Goal: Book appointment/travel/reservation

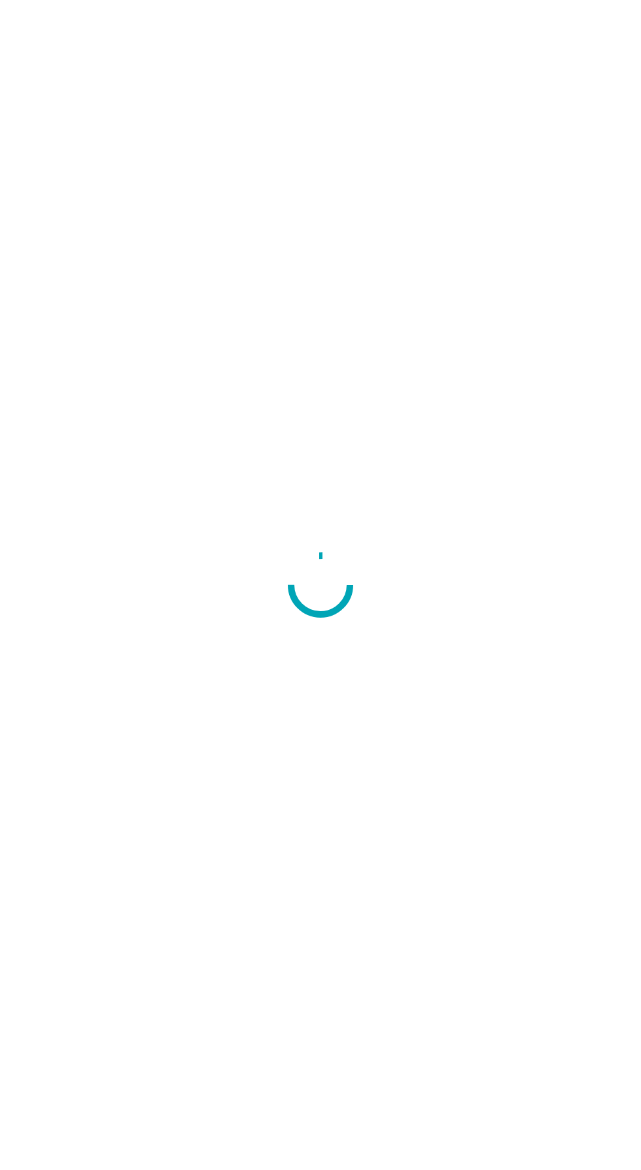
scroll to position [42, 0]
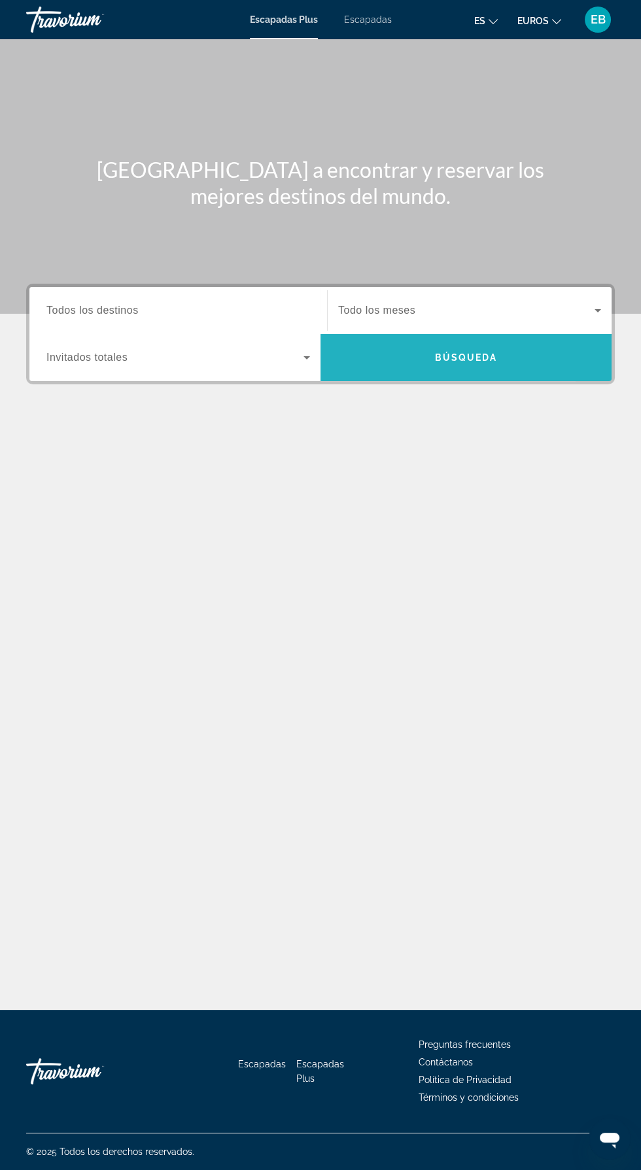
click at [428, 358] on span "Widget de búsqueda" at bounding box center [465, 357] width 291 height 31
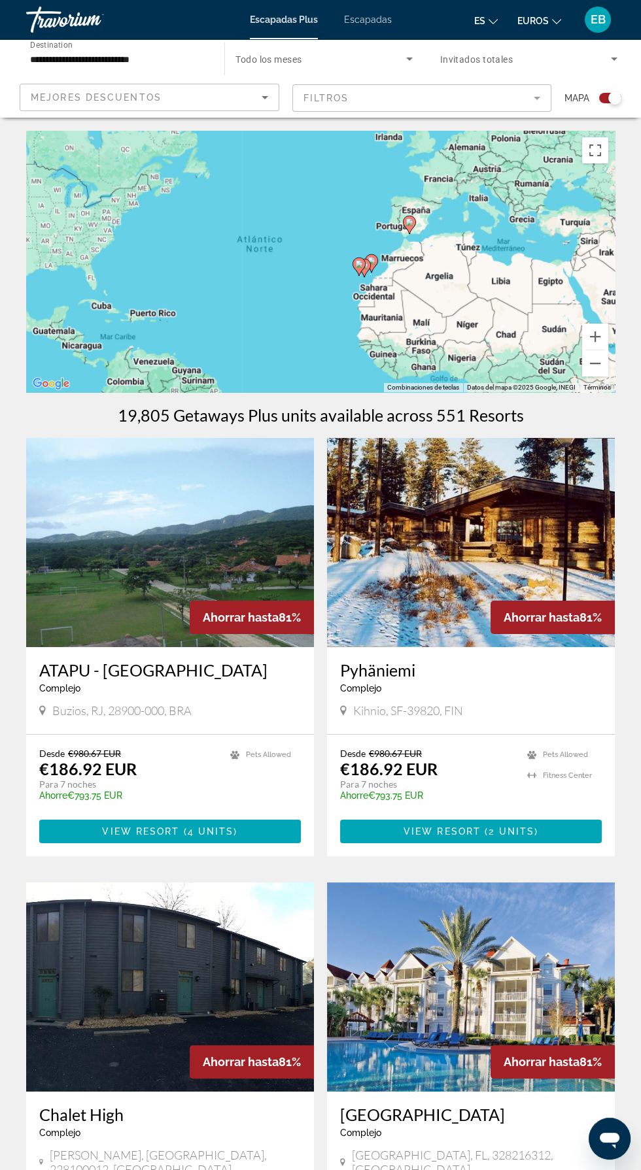
click at [417, 221] on div "Para activar la función de arrastre con el teclado, pulsa Alt + Intro. Cuando h…" at bounding box center [320, 262] width 588 height 262
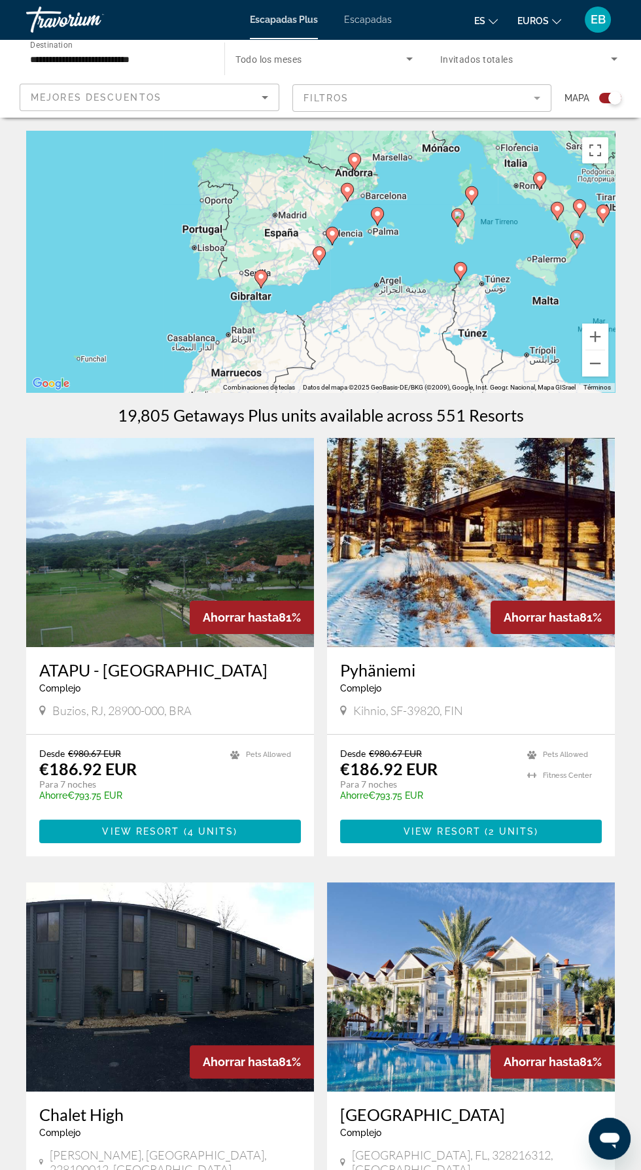
scroll to position [25, 0]
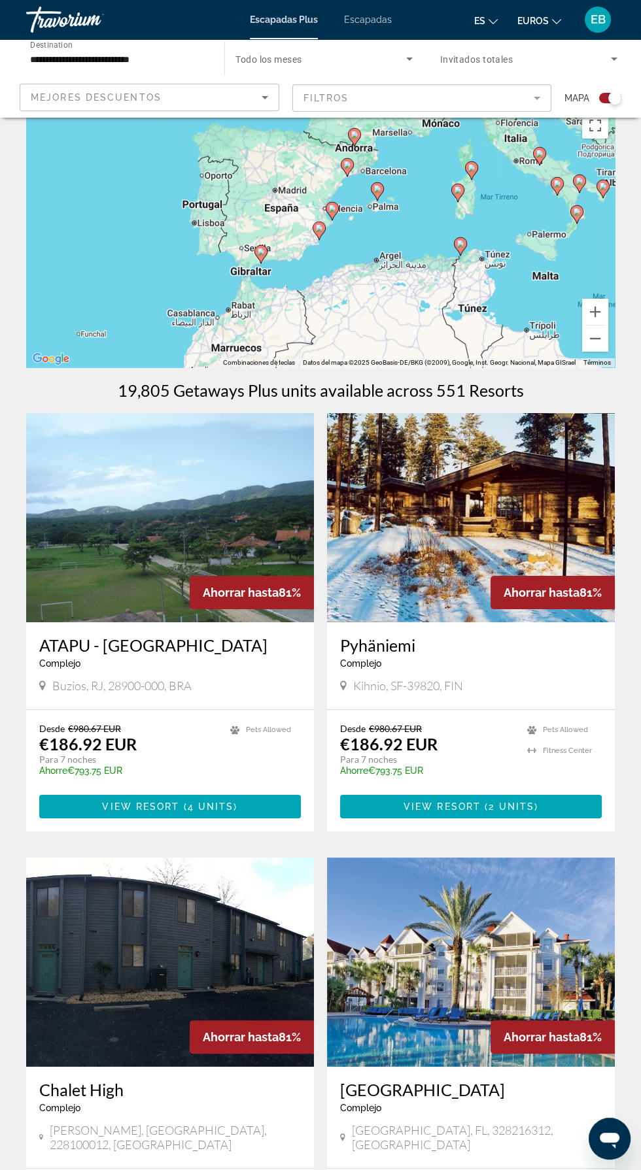
click at [263, 97] on icon "Sort by" at bounding box center [265, 97] width 7 height 3
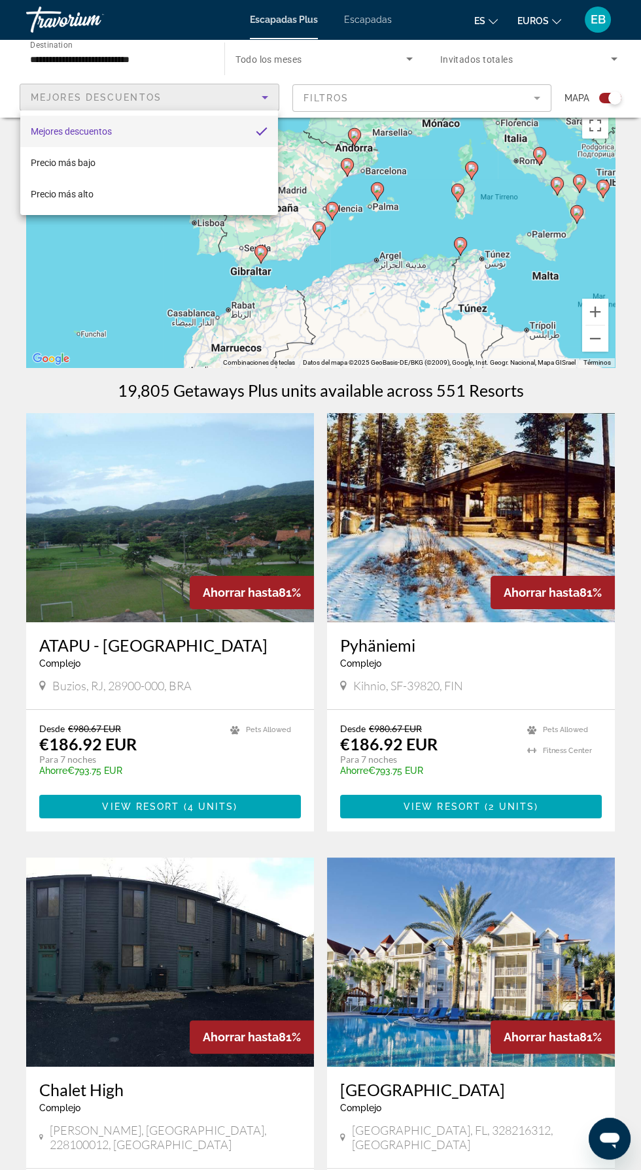
click at [475, 114] on div at bounding box center [320, 585] width 641 height 1170
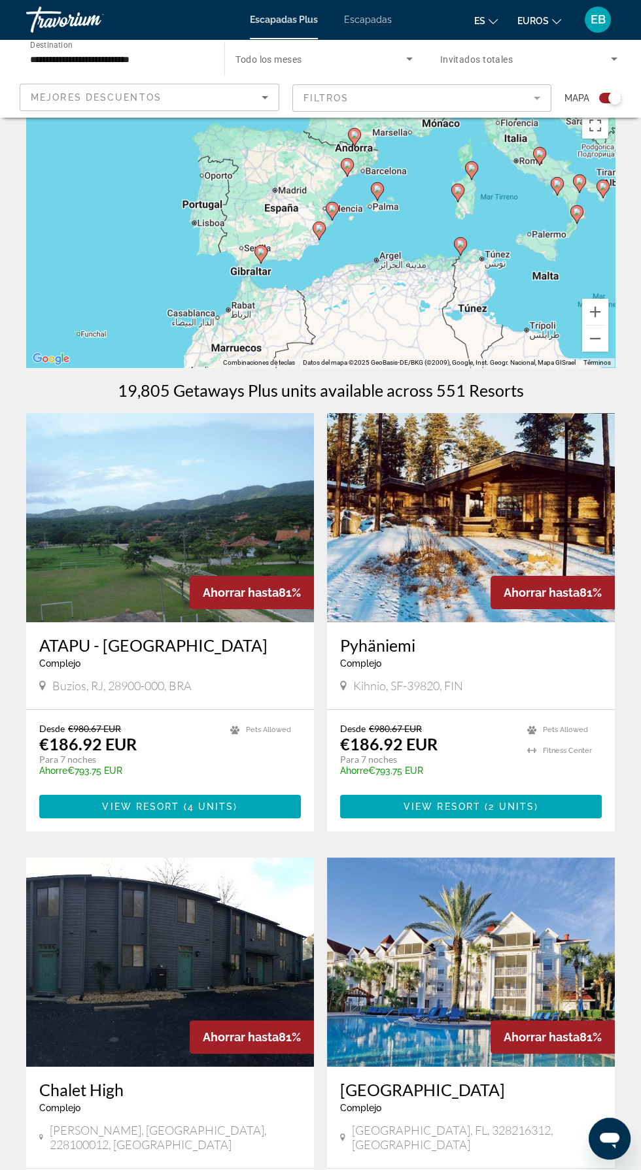
click at [531, 107] on mat-form-field "Filtros" at bounding box center [422, 97] width 260 height 27
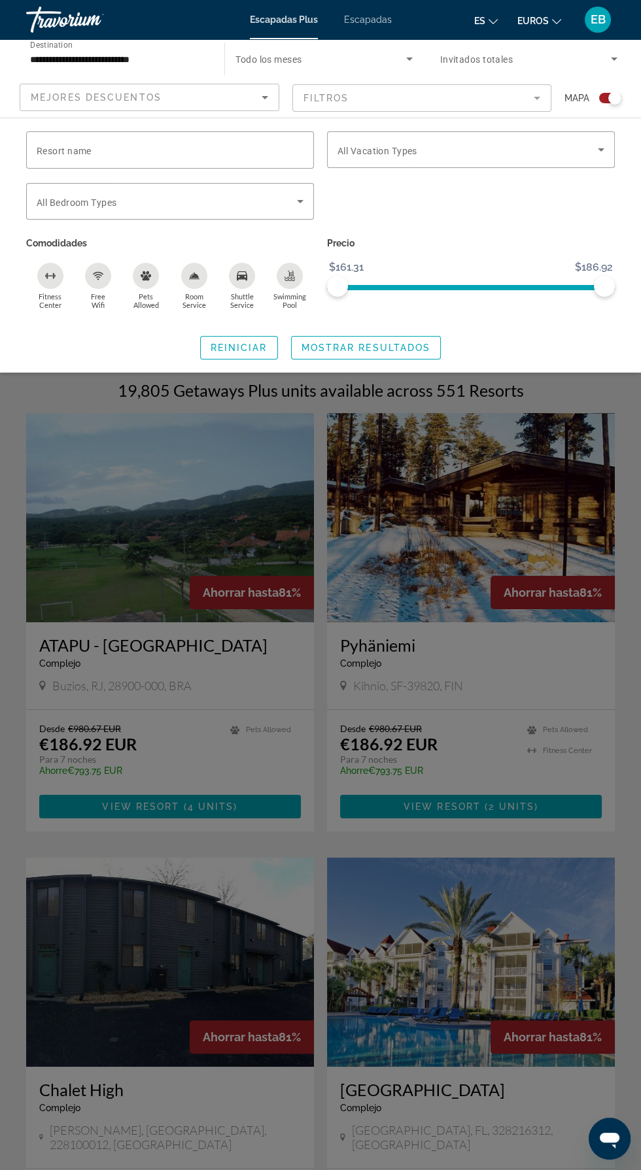
scroll to position [0, 0]
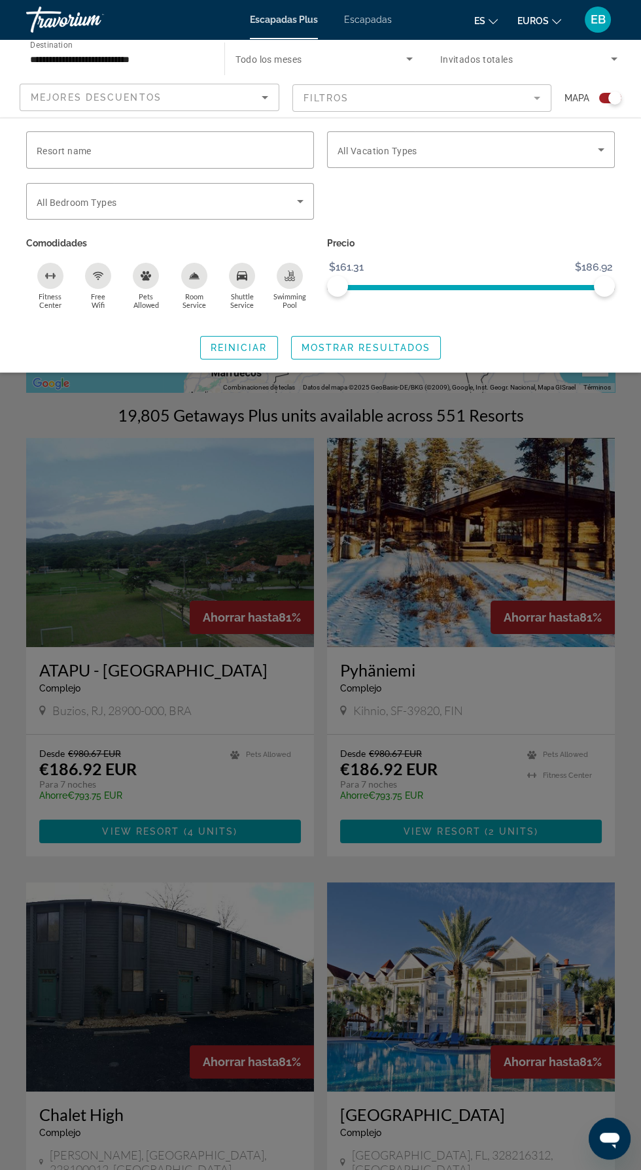
click at [133, 52] on input "**********" at bounding box center [118, 60] width 177 height 16
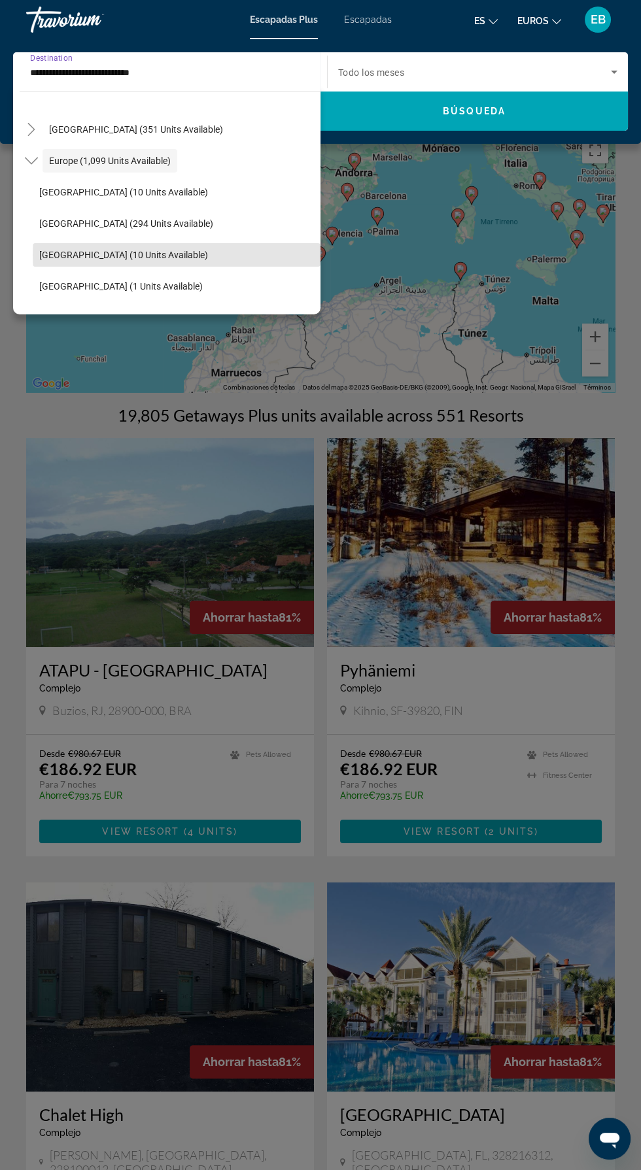
scroll to position [112, 0]
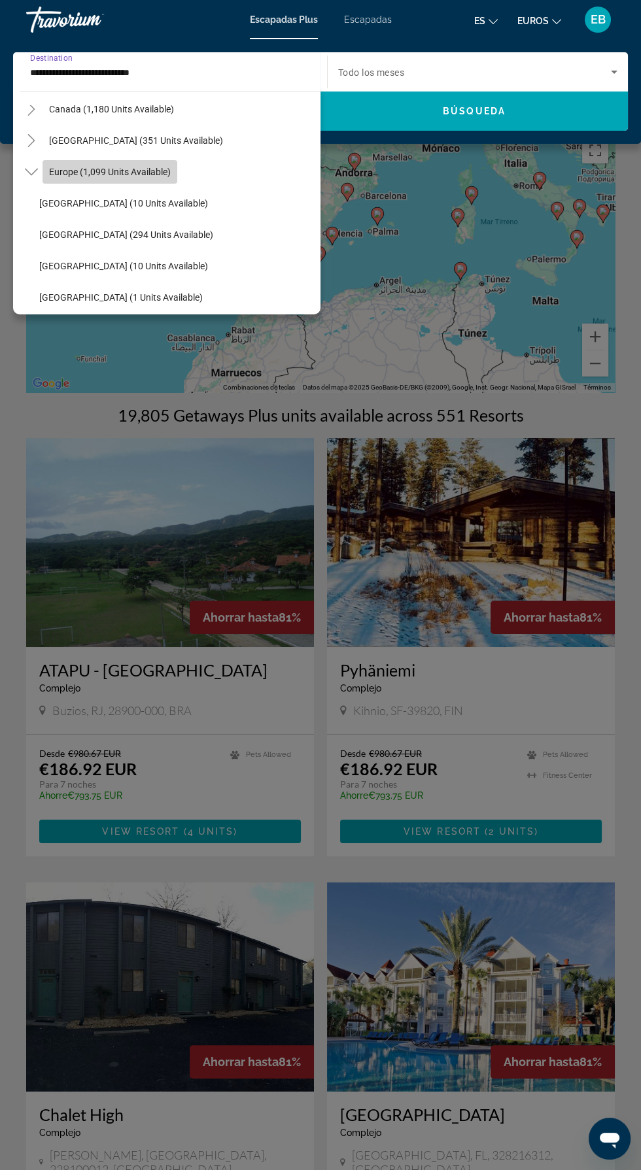
click at [134, 167] on span "Europe (1,099 units available)" at bounding box center [110, 172] width 122 height 10
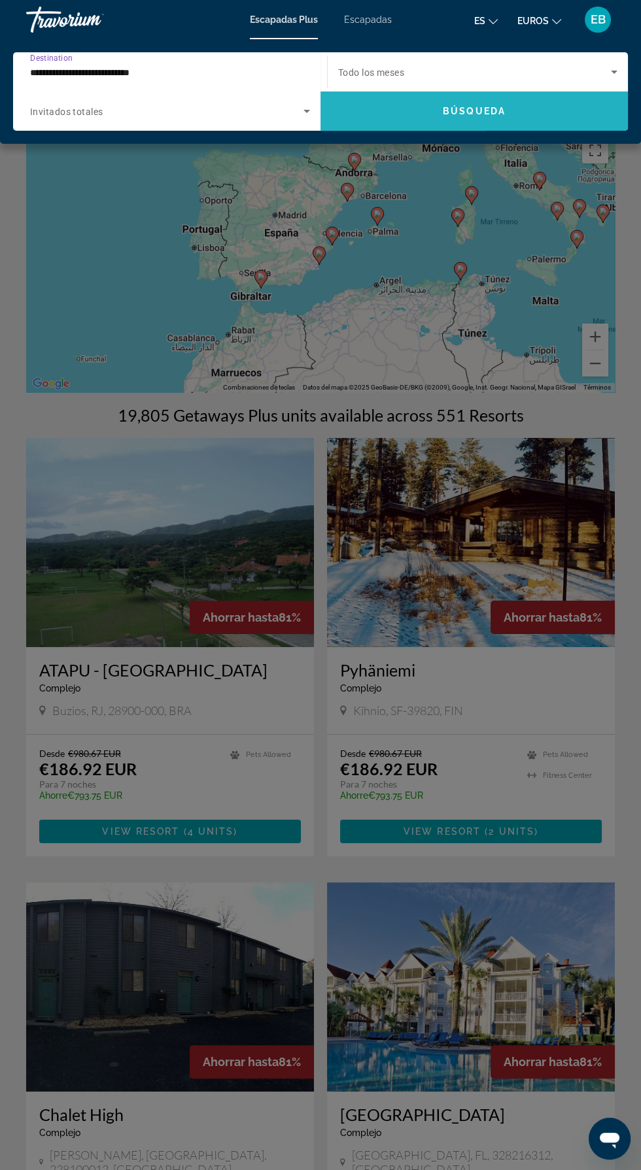
click at [514, 109] on span "Search widget" at bounding box center [473, 110] width 307 height 31
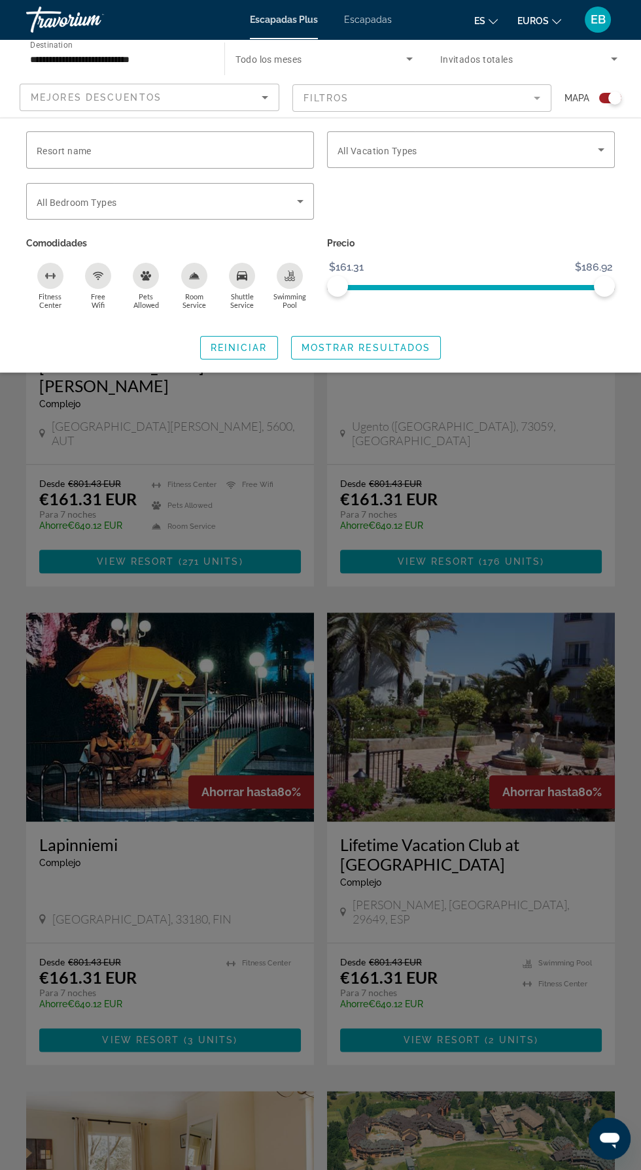
scroll to position [2111, 0]
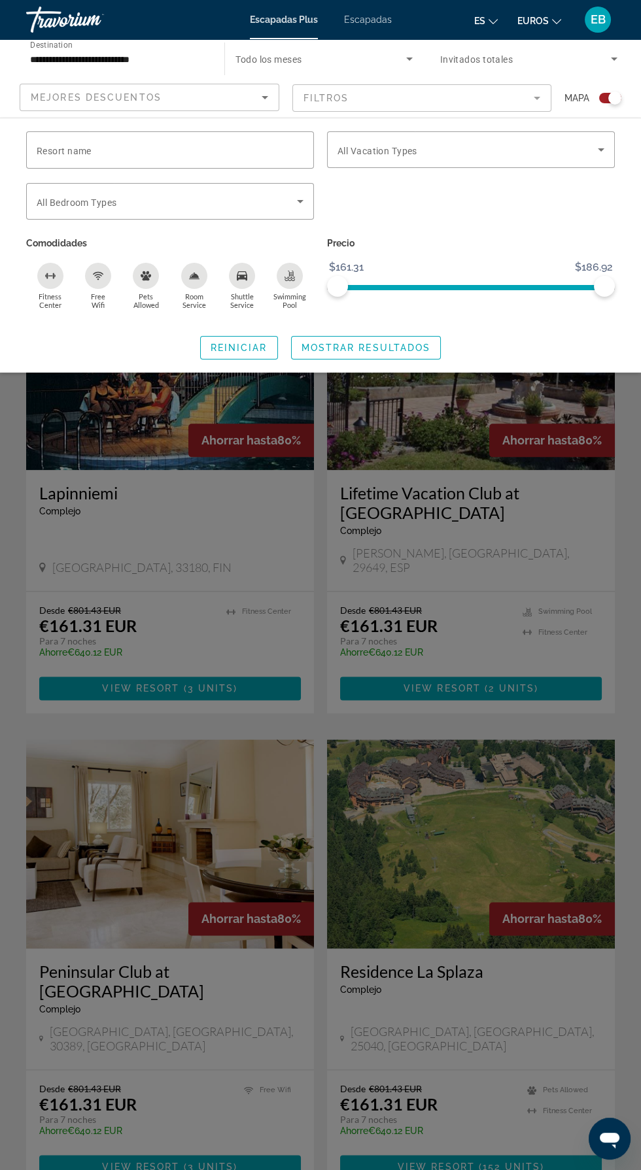
click at [267, 1080] on div "Search widget" at bounding box center [320, 683] width 641 height 974
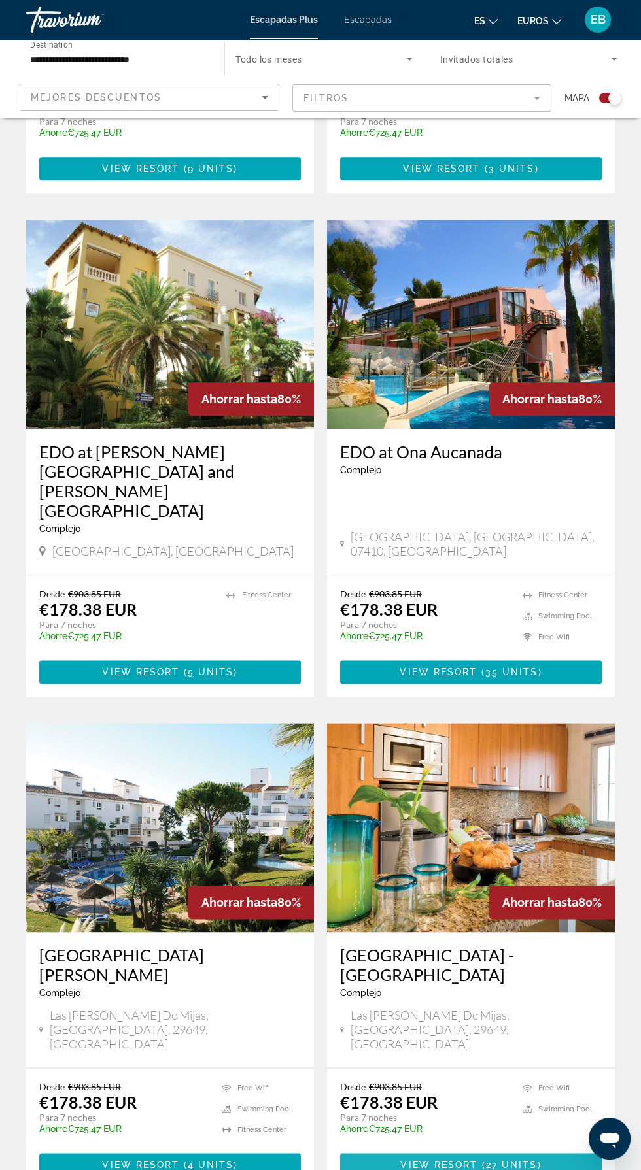
scroll to position [2091, 0]
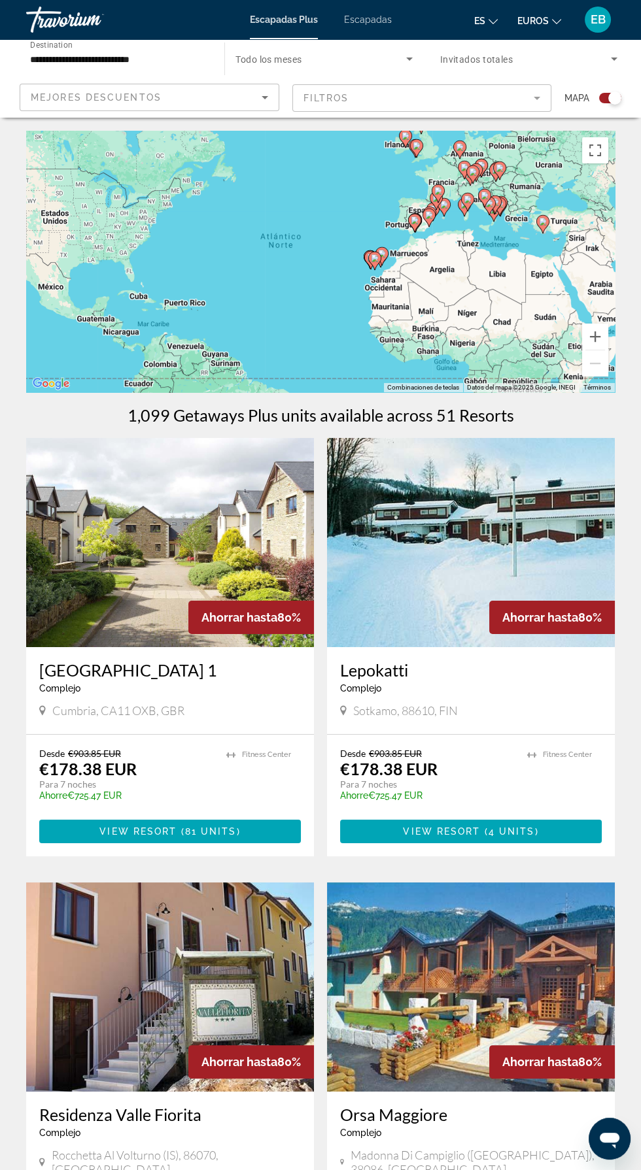
click at [518, 99] on mat-form-field "Filtros" at bounding box center [422, 97] width 260 height 27
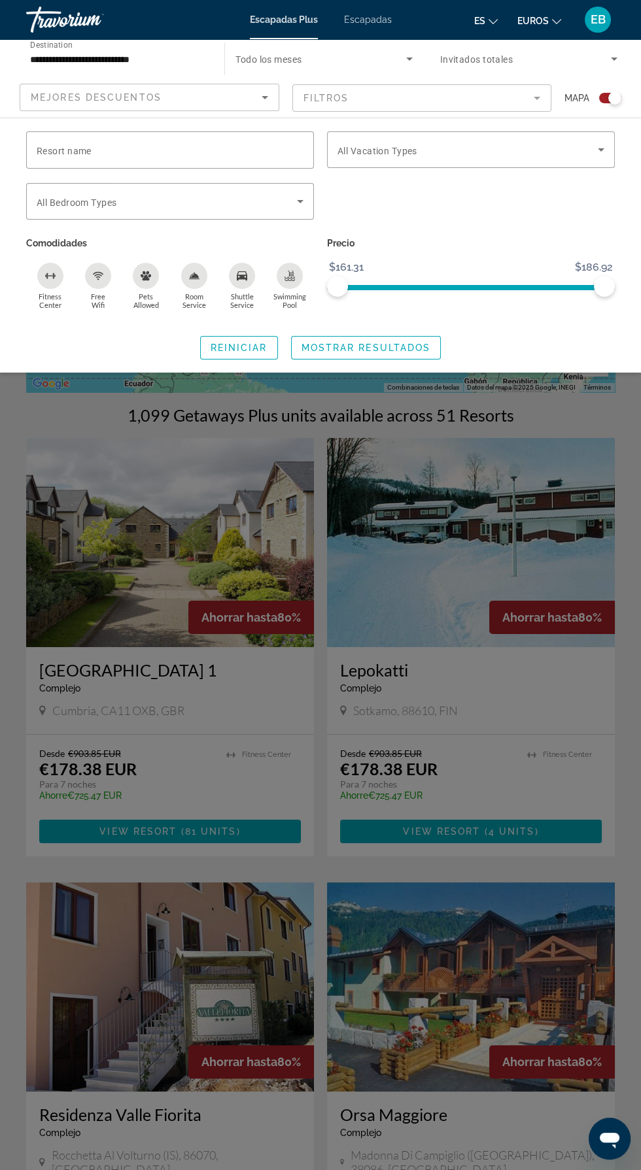
click at [184, 54] on input "**********" at bounding box center [118, 60] width 177 height 16
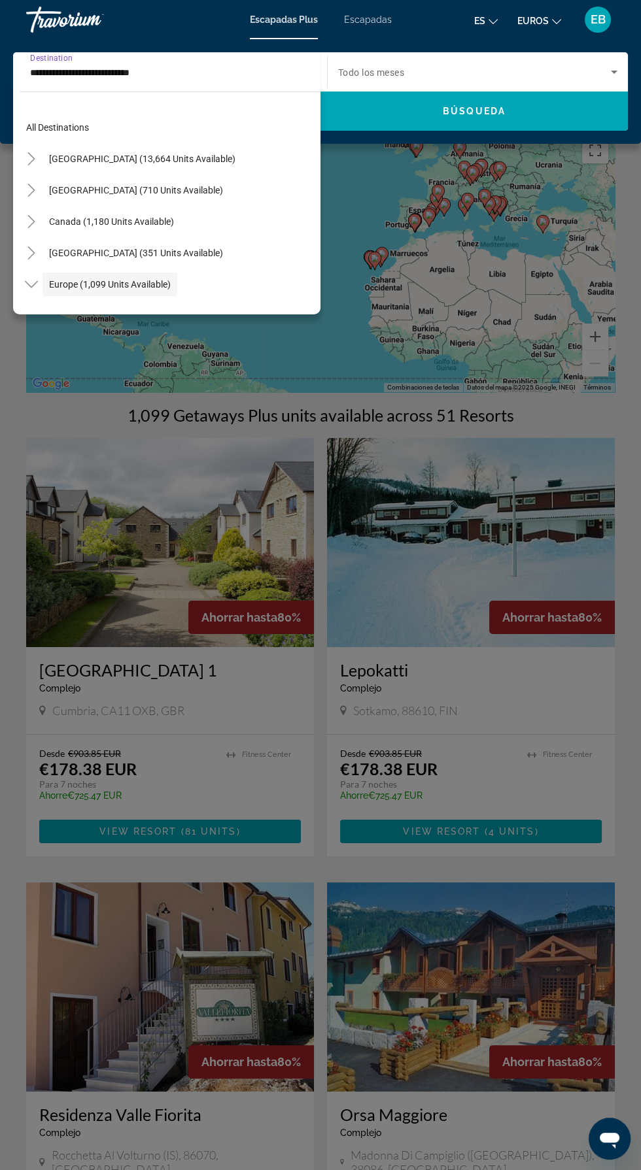
scroll to position [78, 0]
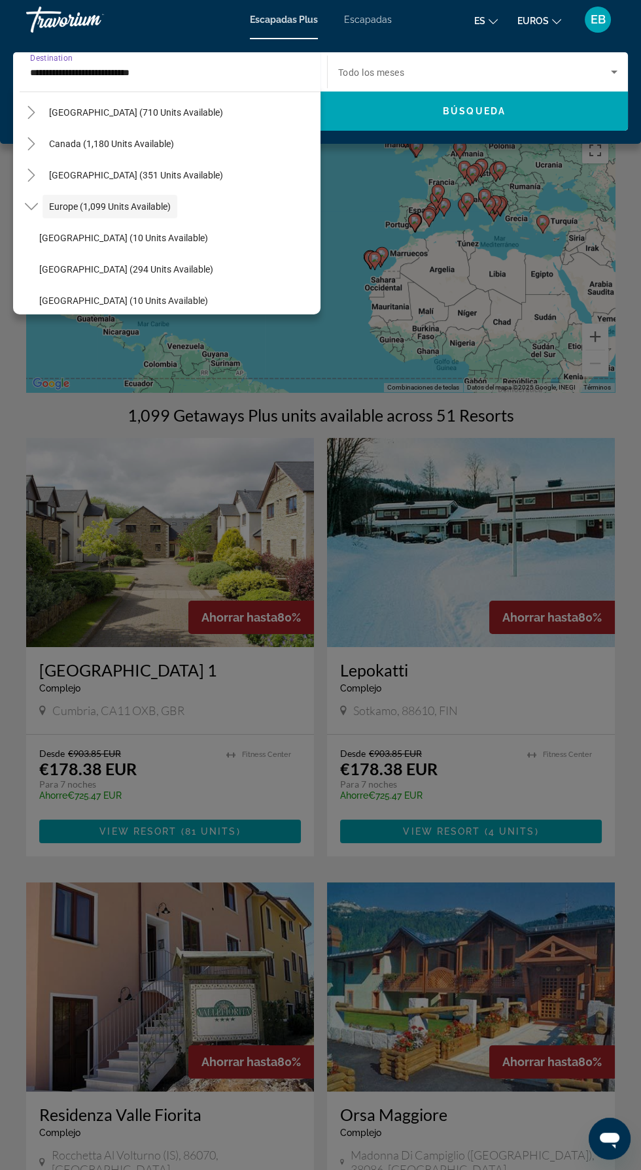
click at [126, 68] on input "**********" at bounding box center [166, 73] width 273 height 16
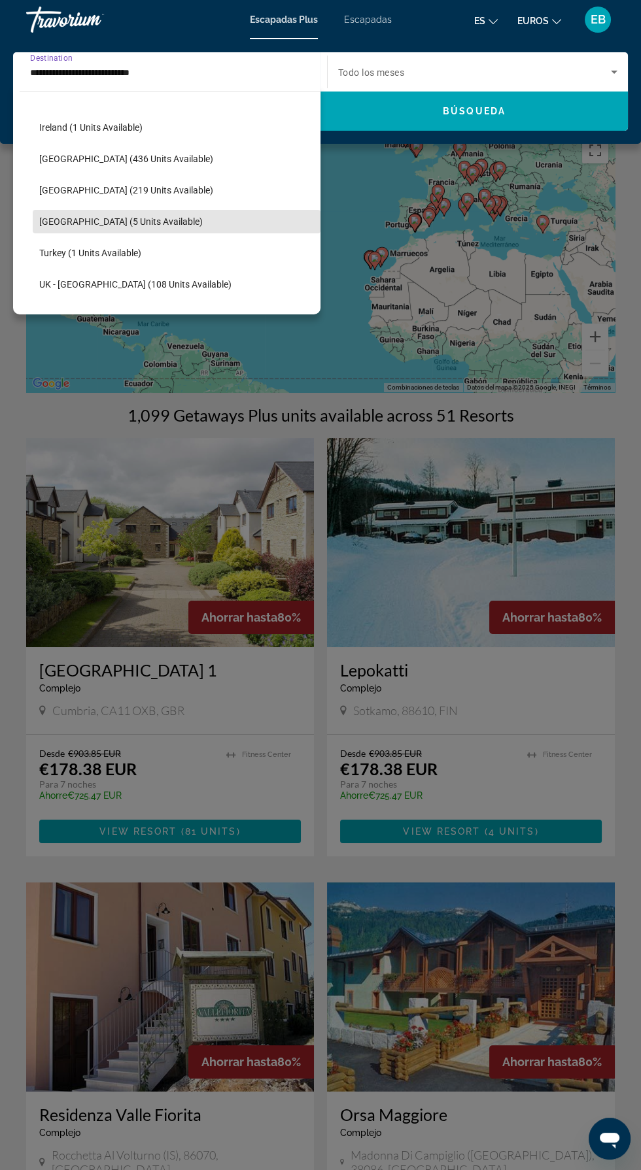
scroll to position [359, 0]
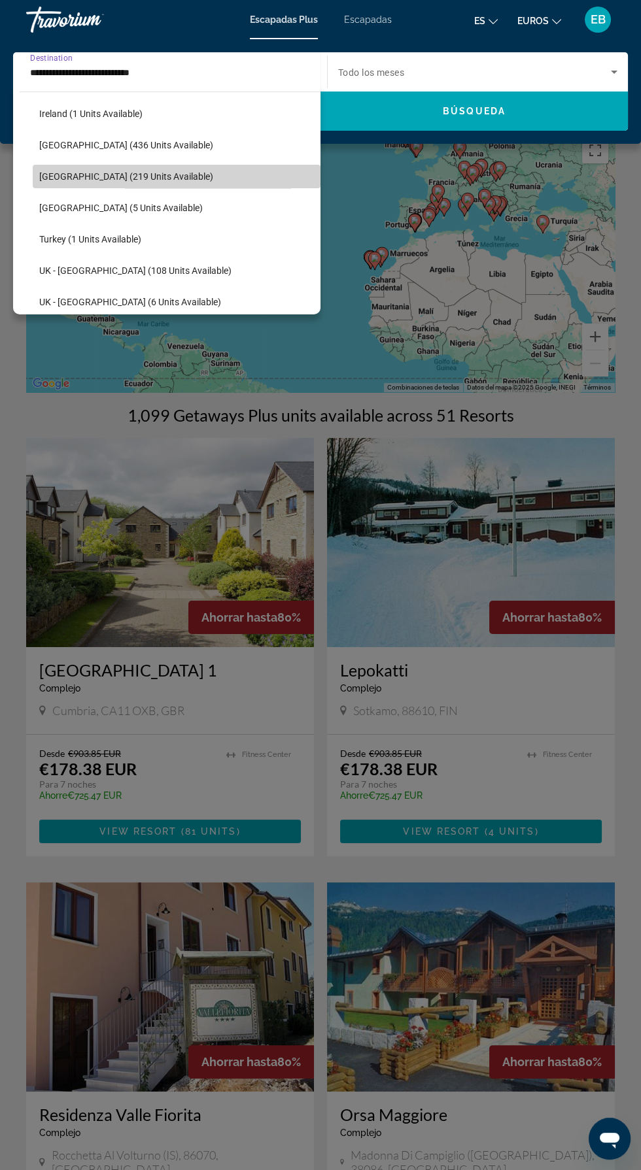
click at [140, 187] on span "Search widget" at bounding box center [177, 176] width 288 height 31
type input "**********"
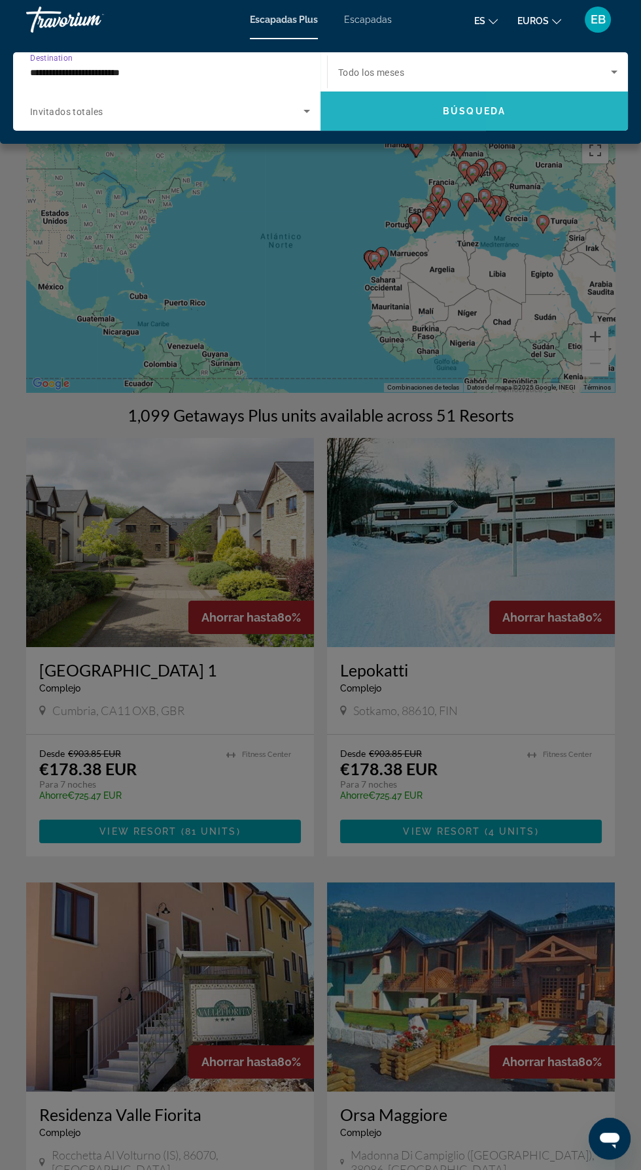
click at [550, 116] on span "Search widget" at bounding box center [473, 110] width 307 height 31
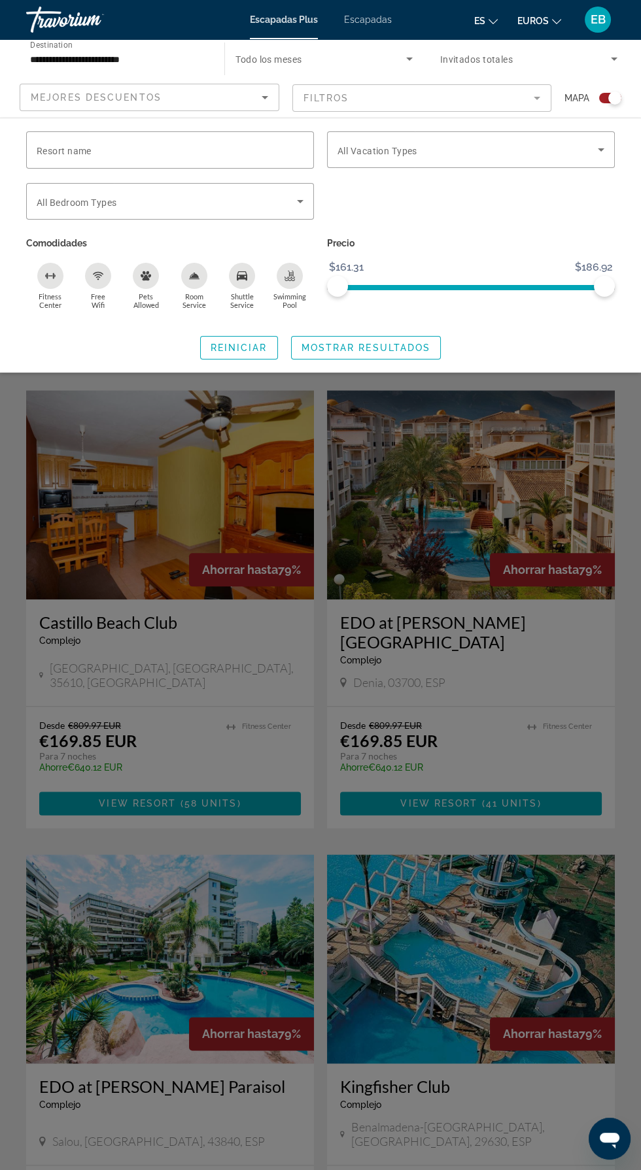
scroll to position [2111, 0]
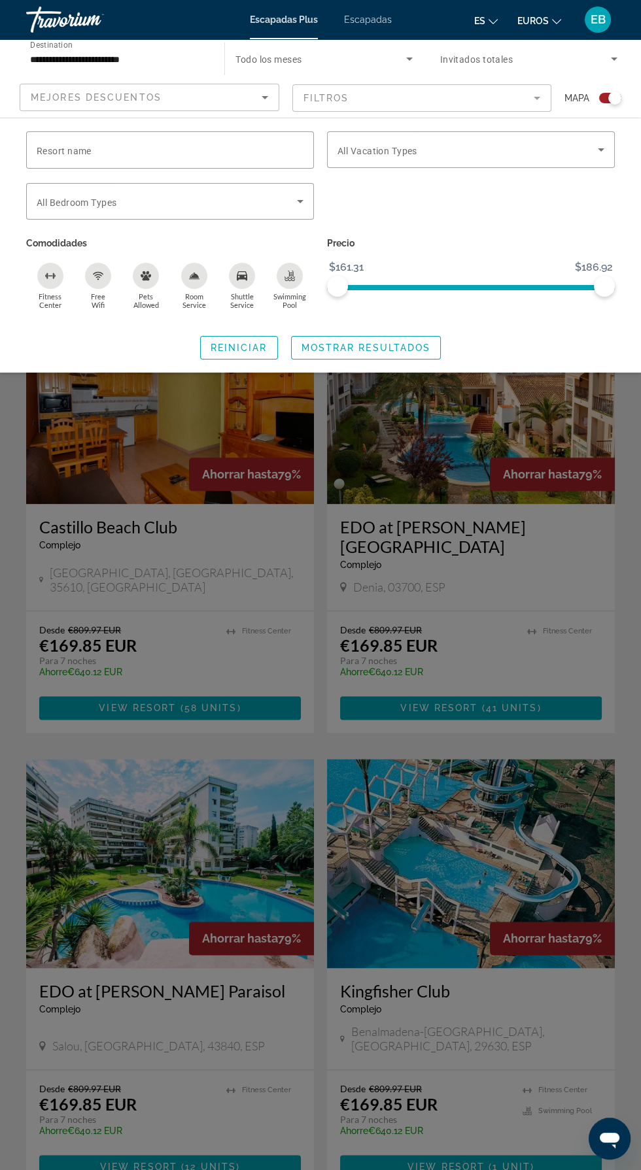
click at [345, 1090] on div "Search widget" at bounding box center [320, 683] width 641 height 974
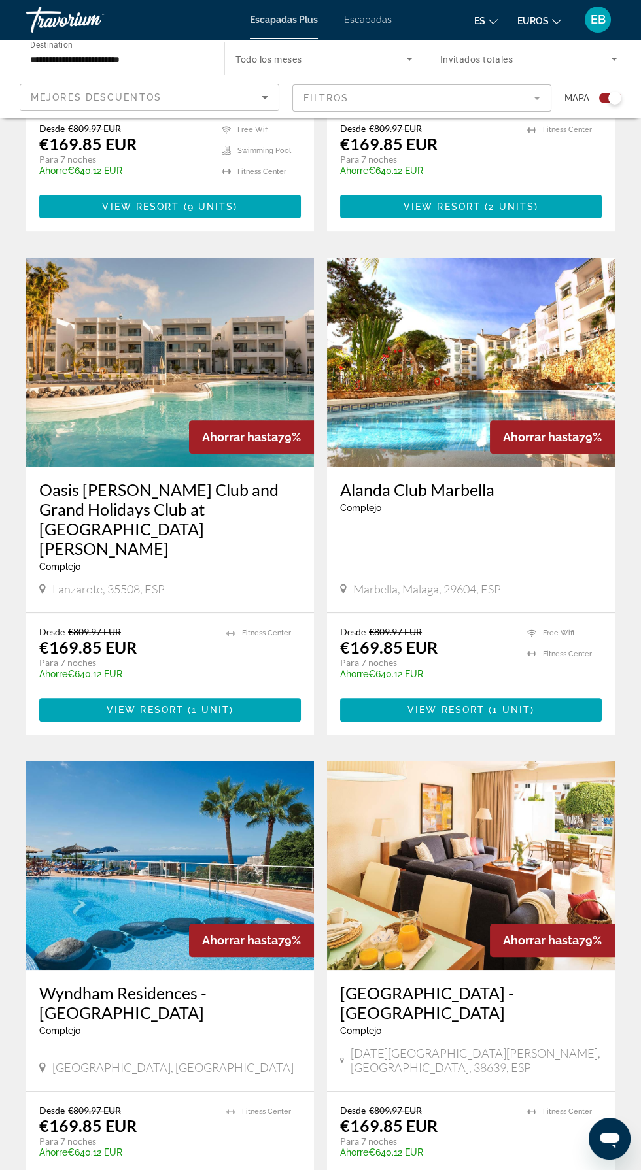
scroll to position [778, 0]
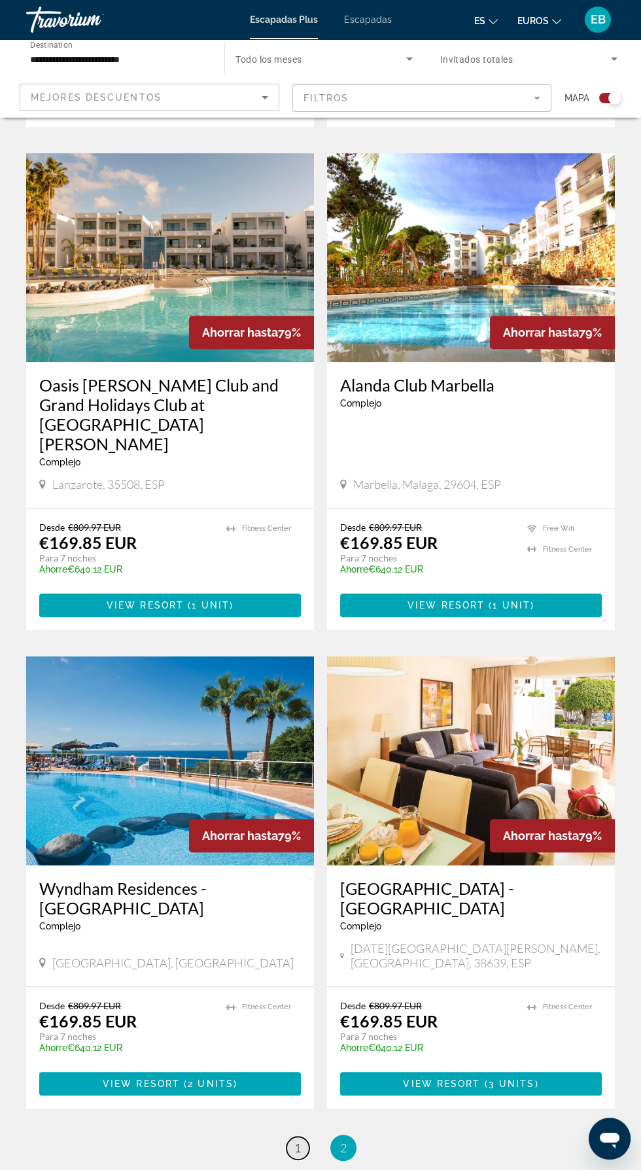
click at [297, 1141] on span "1" at bounding box center [297, 1148] width 7 height 14
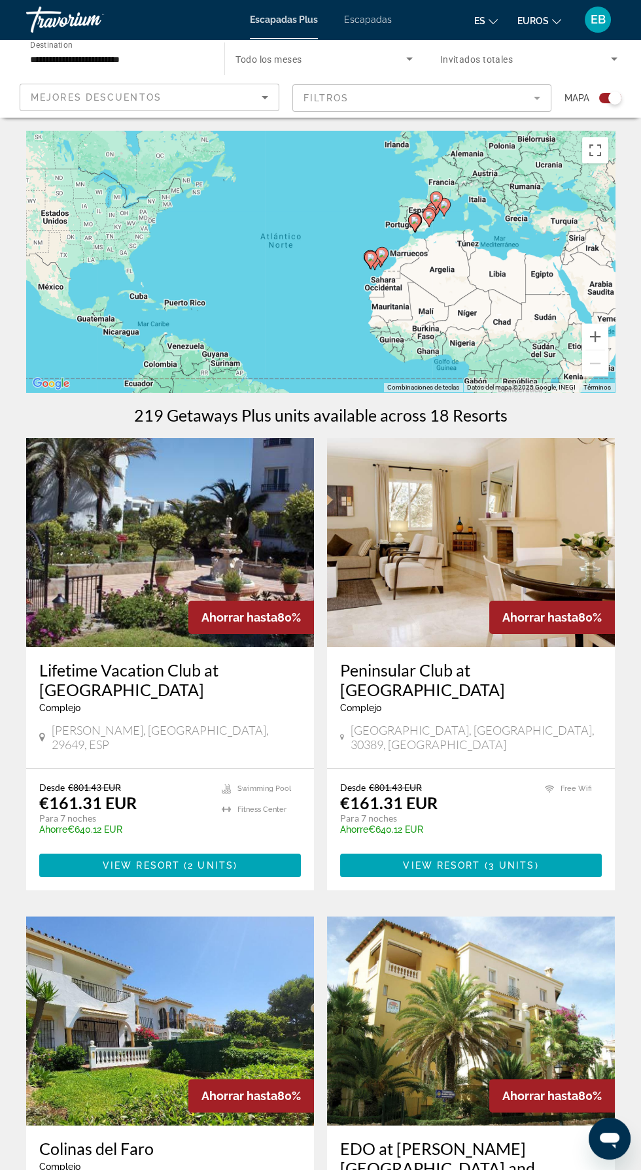
click at [535, 97] on mat-form-field "Filtros" at bounding box center [422, 97] width 260 height 27
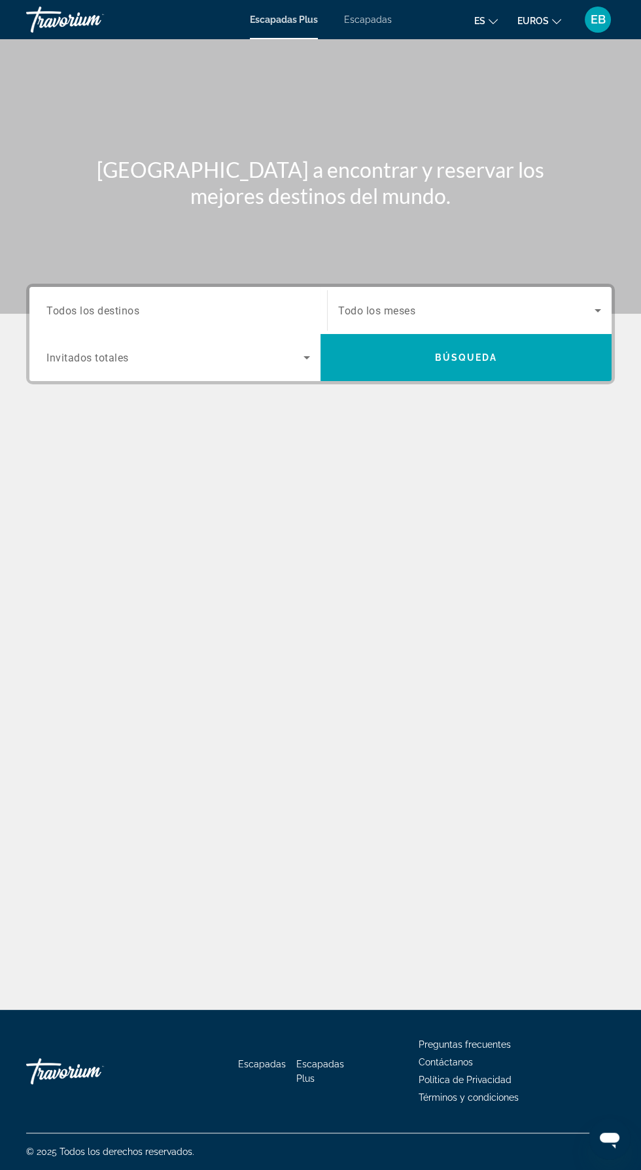
click at [205, 306] on input "Destination Todos los destinos" at bounding box center [177, 311] width 263 height 16
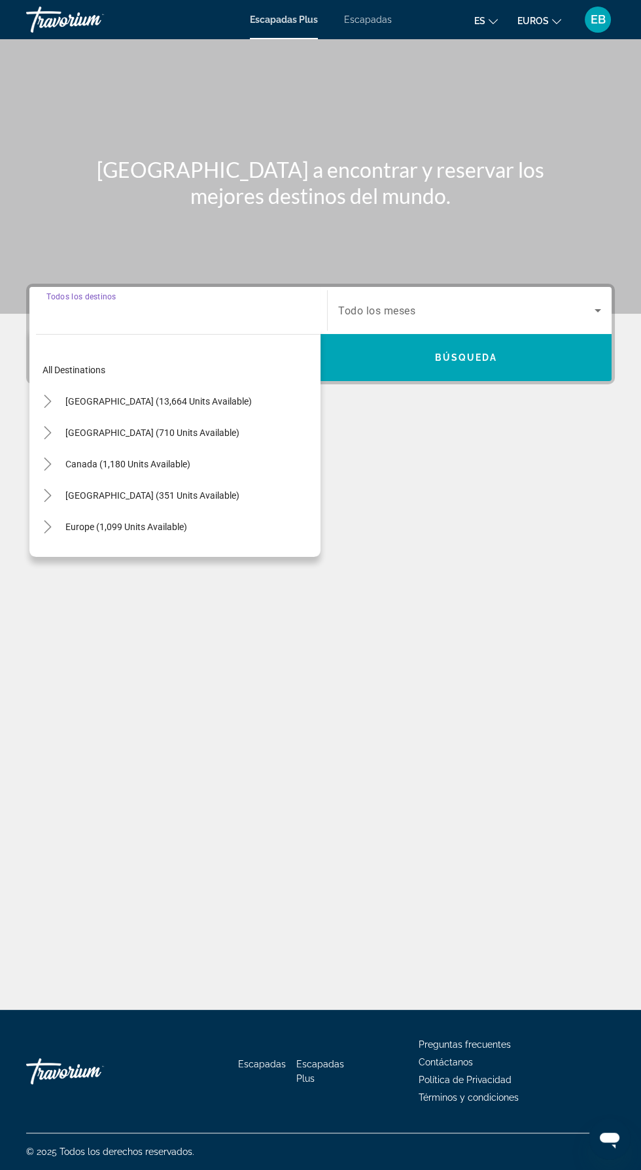
scroll to position [93, 0]
click at [136, 522] on span "Europe (1,099 units available)" at bounding box center [126, 527] width 122 height 10
type input "**********"
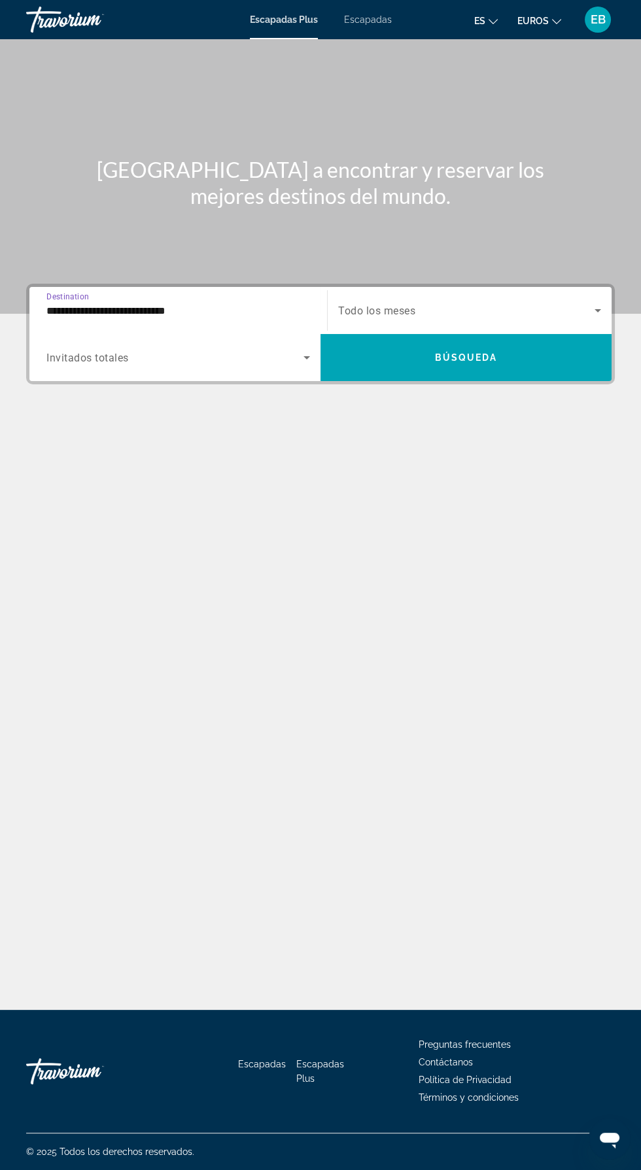
click at [184, 350] on span "Search widget" at bounding box center [174, 358] width 257 height 16
click at [577, 303] on span "Search widget" at bounding box center [466, 311] width 256 height 16
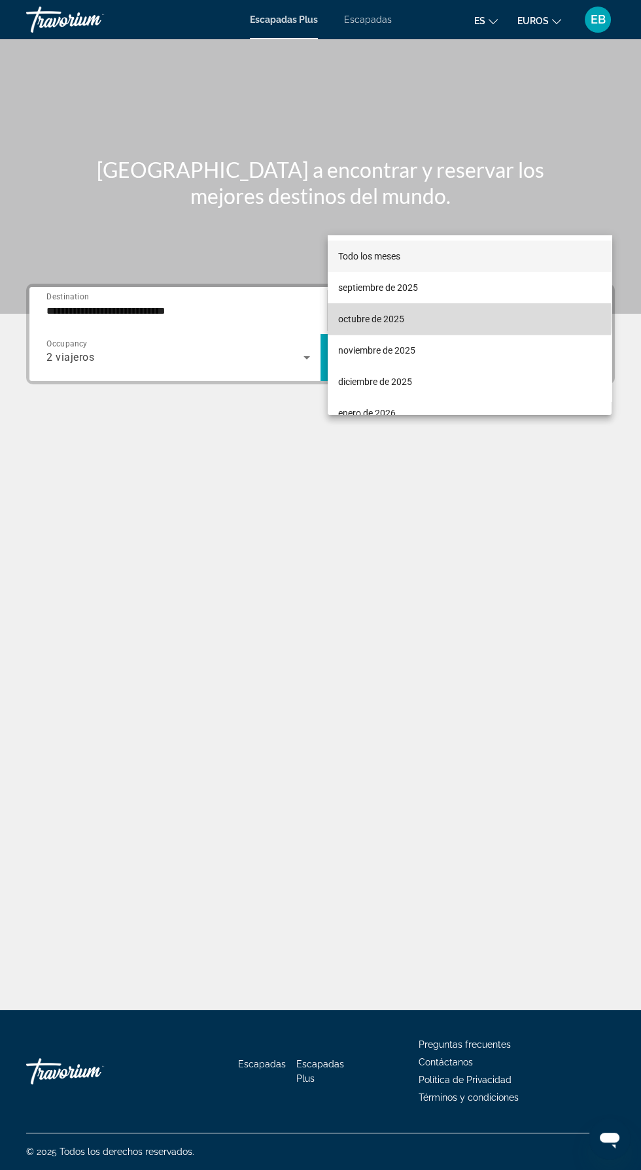
click at [378, 319] on font "octubre de 2025" at bounding box center [371, 319] width 66 height 10
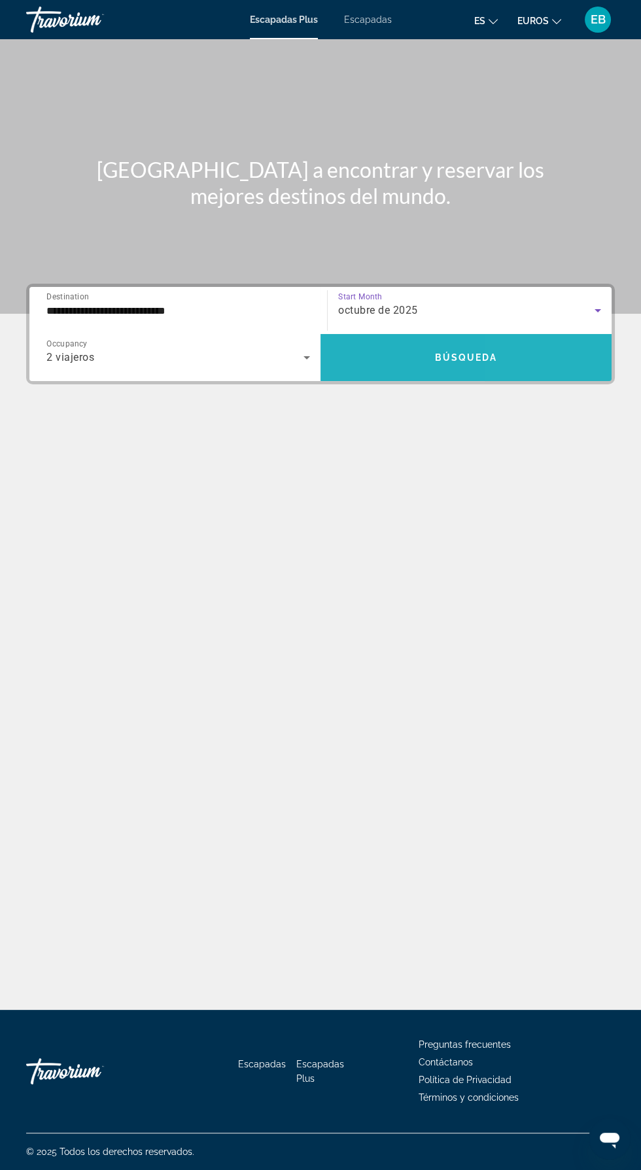
click at [519, 342] on span "Search widget" at bounding box center [465, 357] width 291 height 31
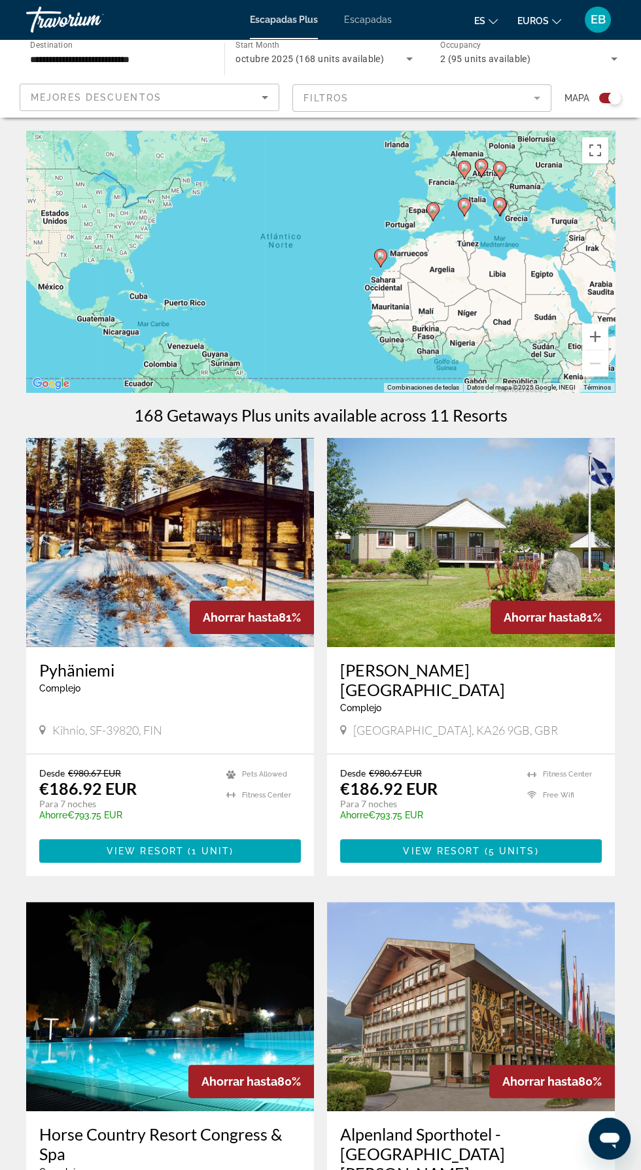
click at [535, 94] on mat-form-field "Filtros" at bounding box center [422, 97] width 260 height 27
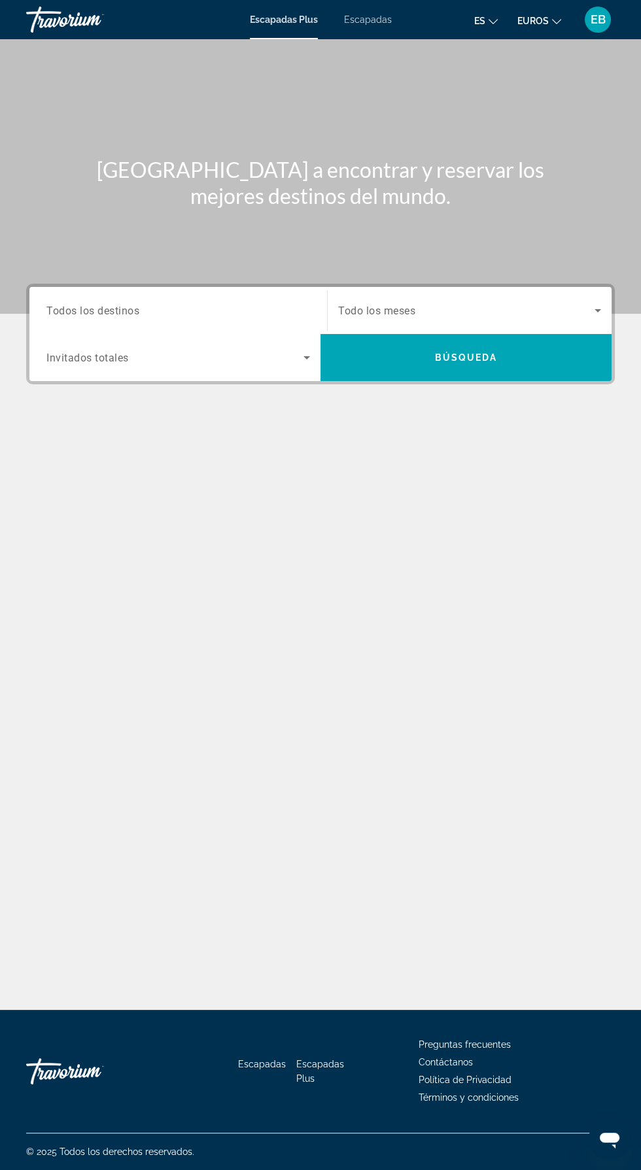
click at [556, 313] on span "Search widget" at bounding box center [466, 311] width 256 height 16
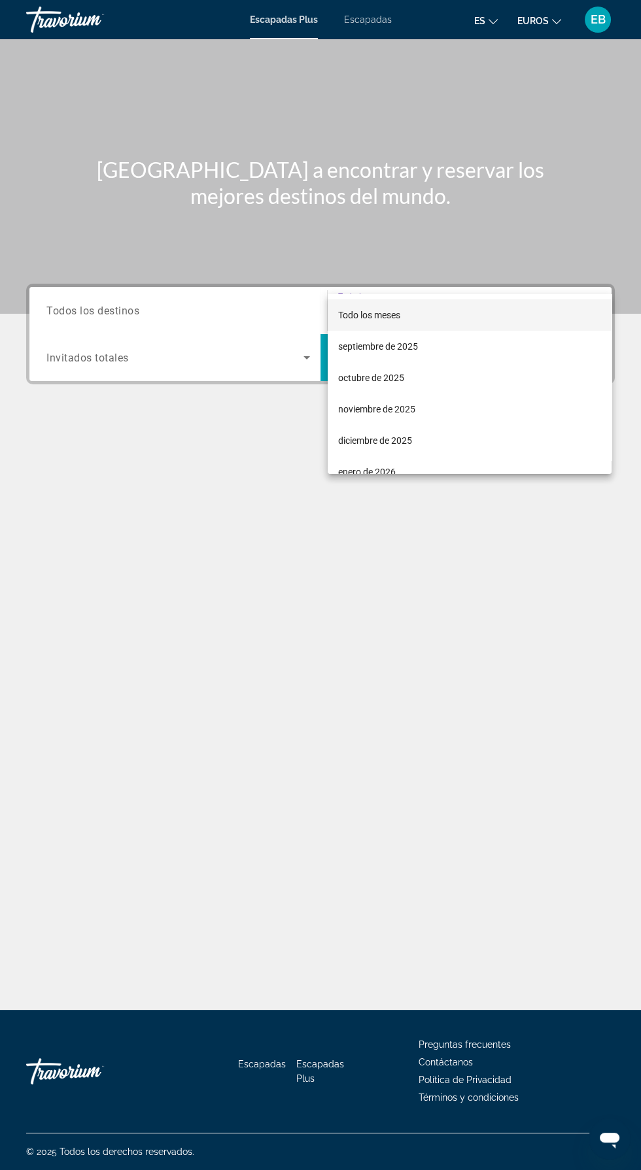
scroll to position [93, 0]
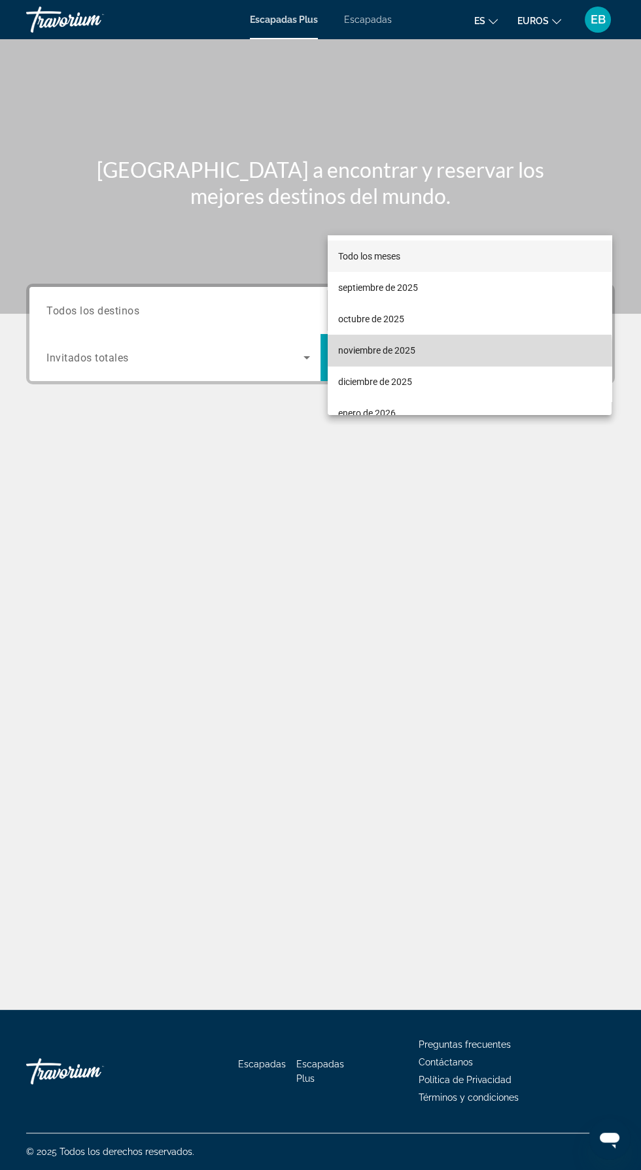
click at [404, 358] on span "noviembre de 2025" at bounding box center [376, 351] width 77 height 16
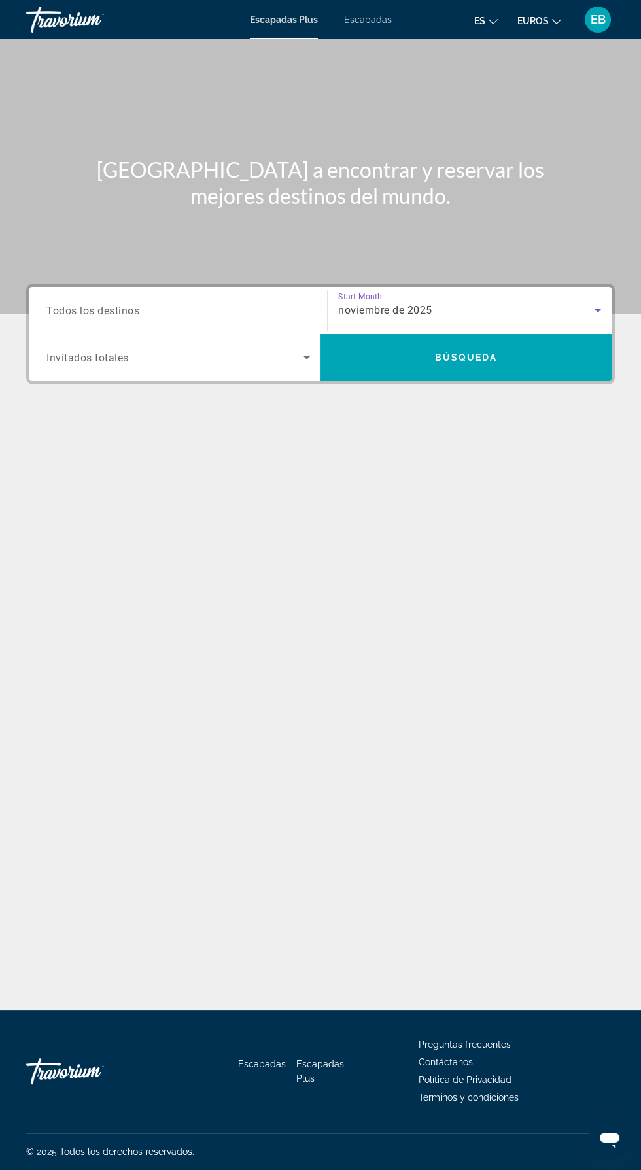
click at [211, 303] on input "Destination Todos los destinos" at bounding box center [177, 311] width 263 height 16
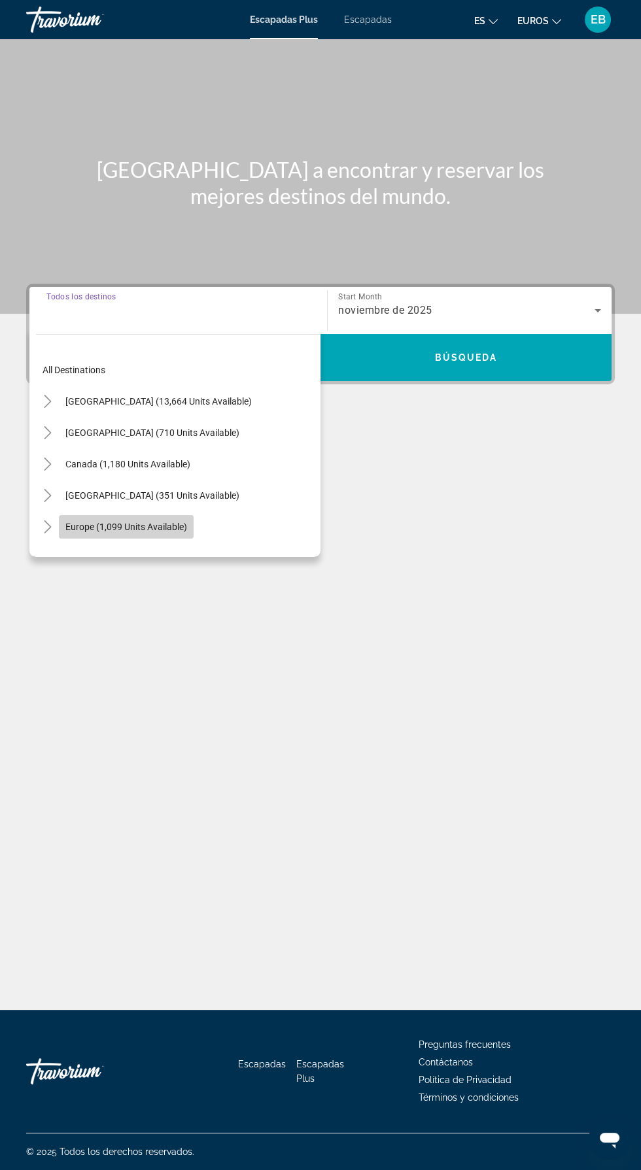
click at [143, 522] on span "Europe (1,099 units available)" at bounding box center [126, 527] width 122 height 10
type input "**********"
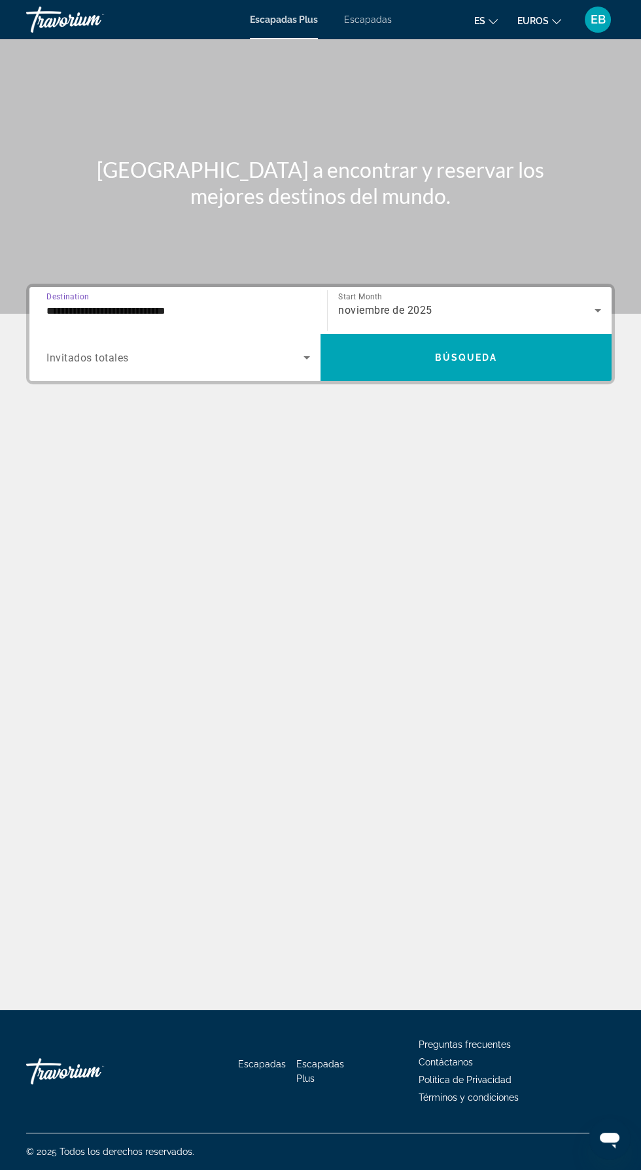
click at [241, 350] on span "Search widget" at bounding box center [174, 358] width 257 height 16
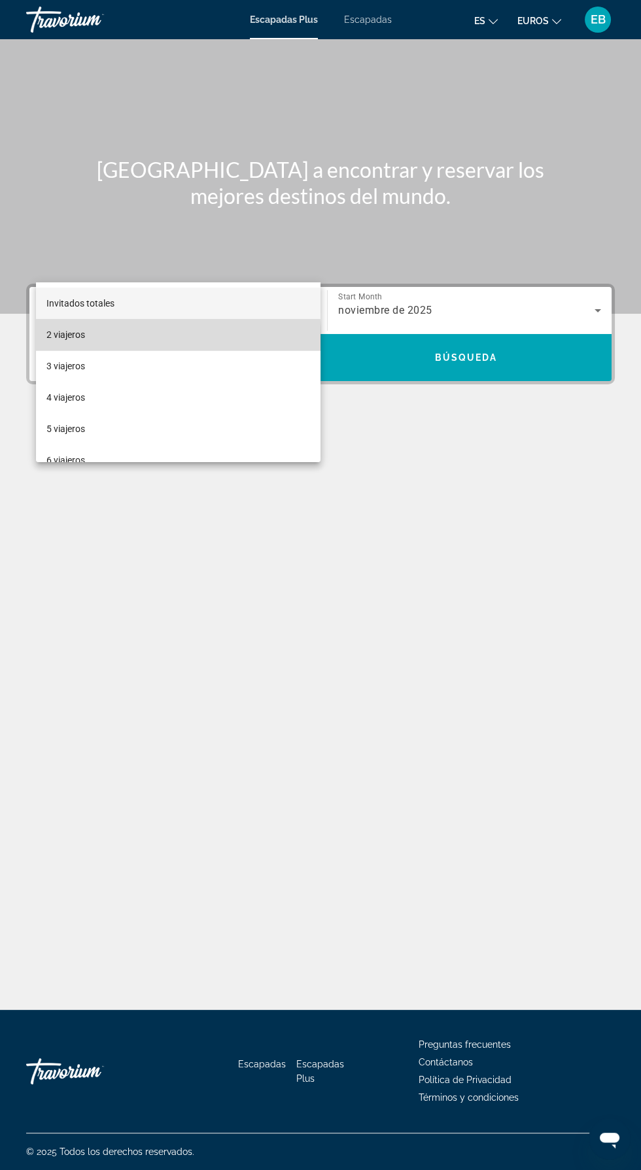
click at [88, 338] on mat-option "2 viajeros" at bounding box center [178, 334] width 284 height 31
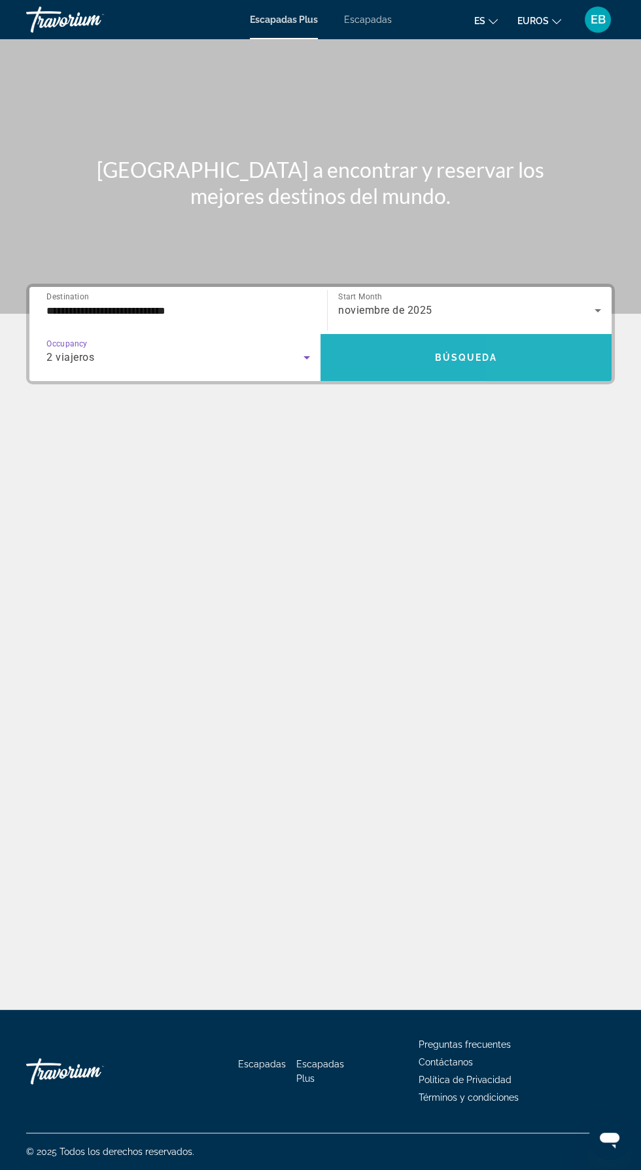
click at [532, 342] on span "Search widget" at bounding box center [465, 357] width 291 height 31
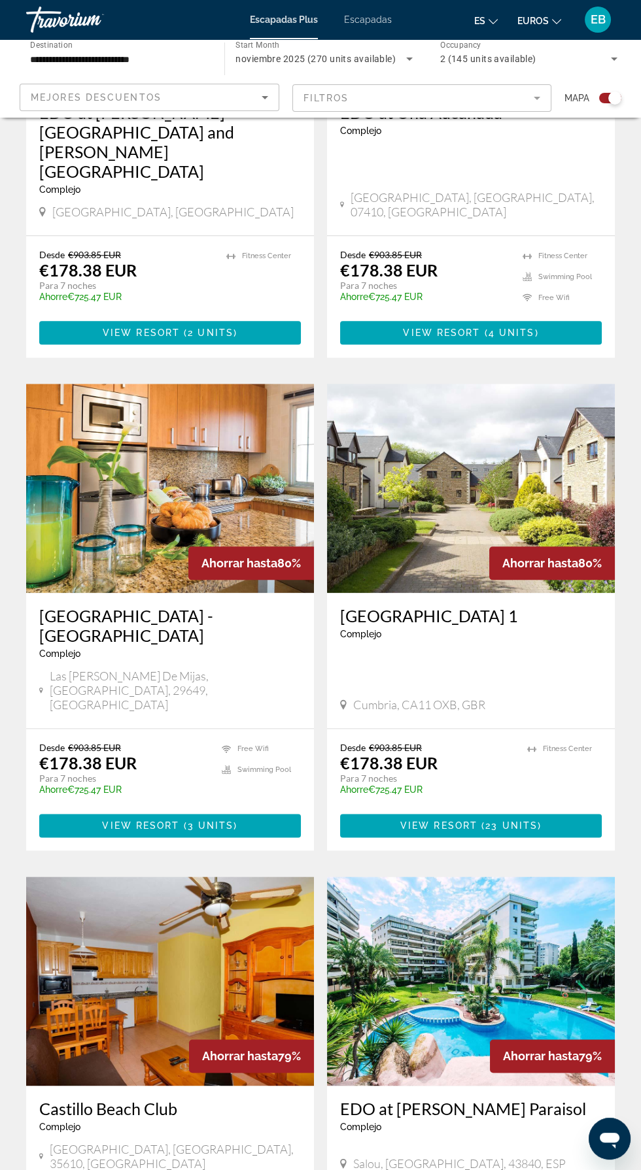
scroll to position [2111, 0]
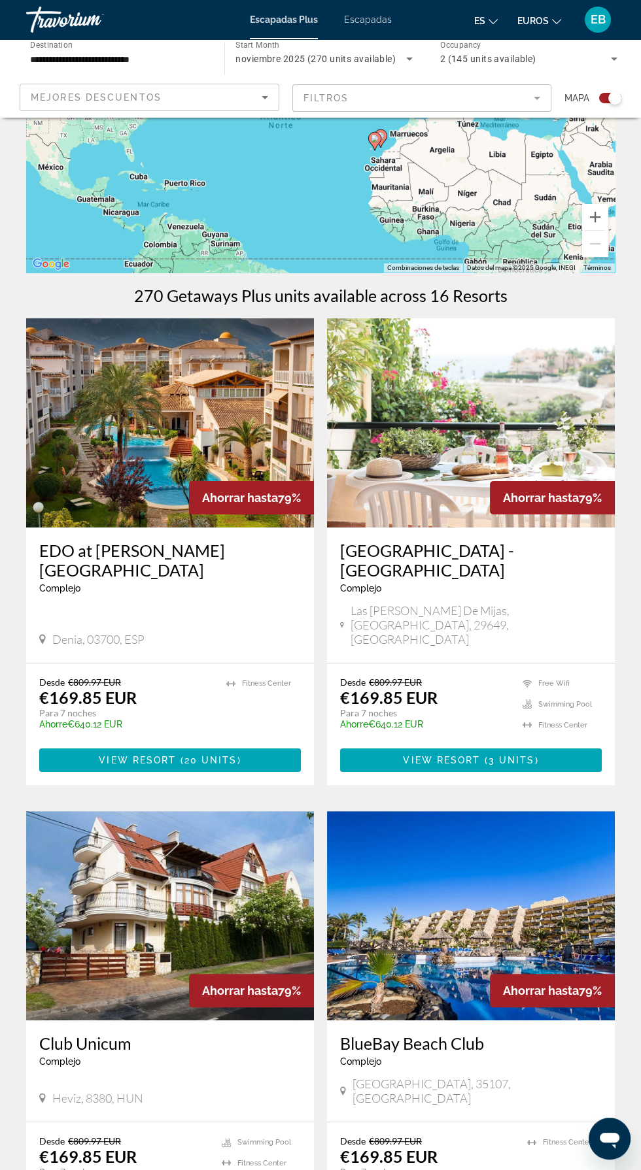
scroll to position [122, 0]
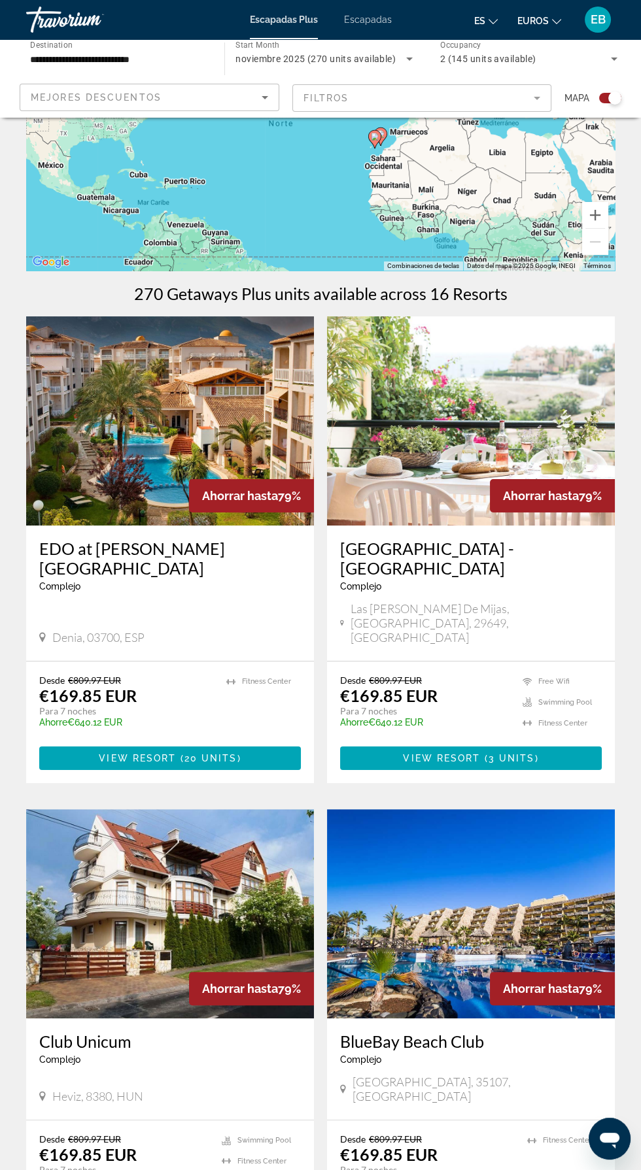
click at [488, 675] on div "Desde €809.97 EUR €169.85 EUR Para 7 noches Ahorre €640.12 EUR temp" at bounding box center [424, 706] width 169 height 62
click at [494, 753] on span "3 units" at bounding box center [511, 758] width 46 height 10
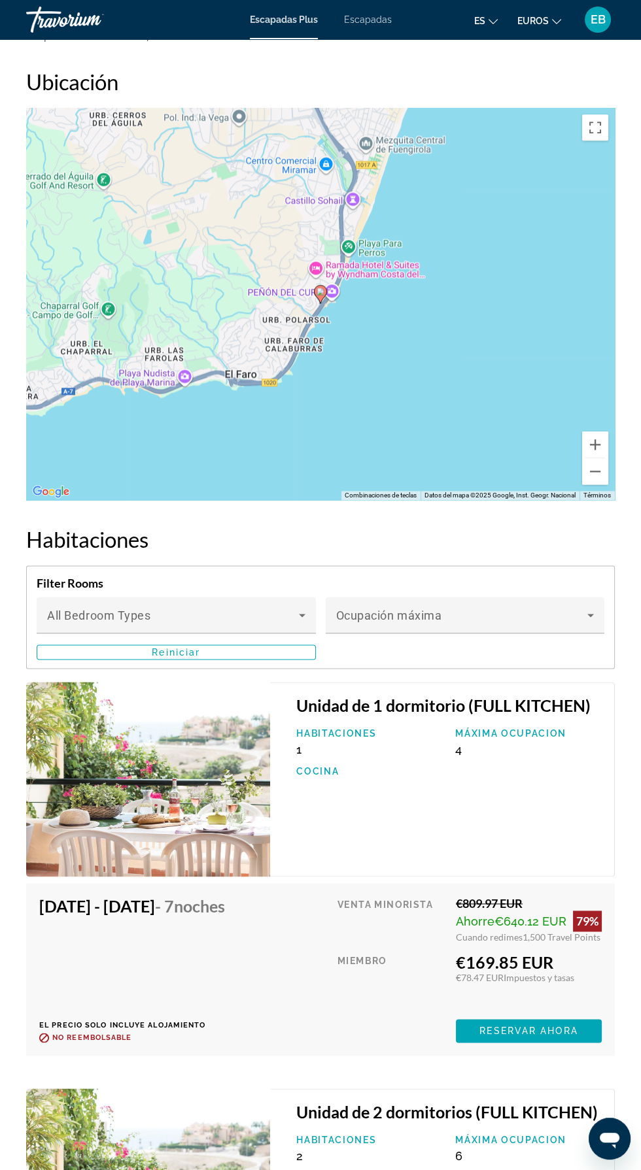
scroll to position [2331, 0]
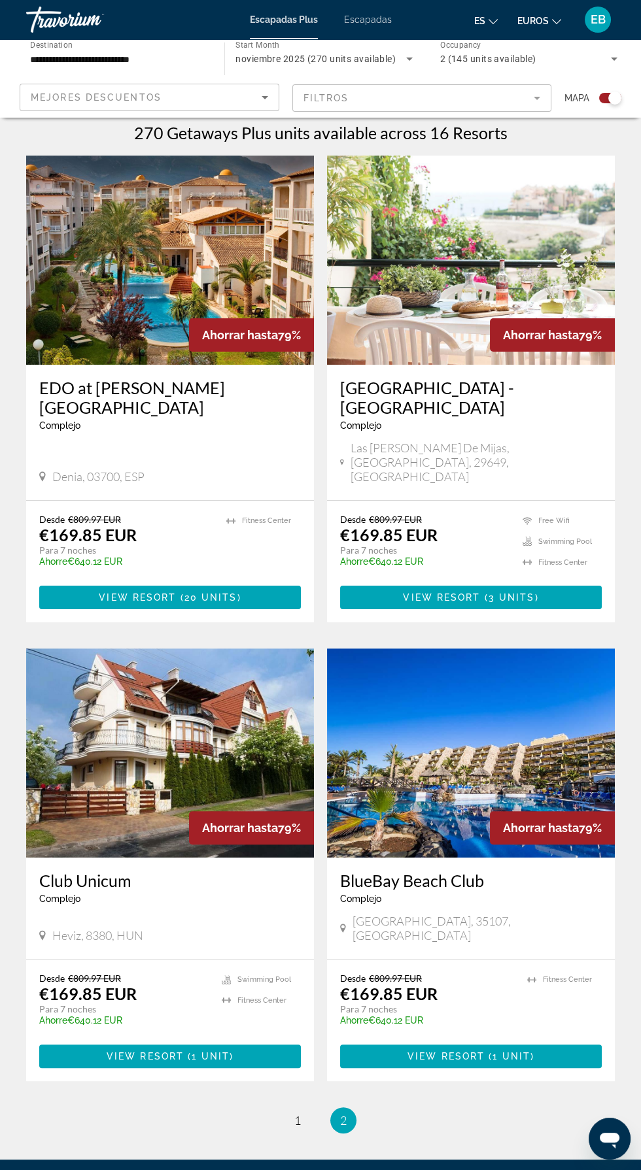
scroll to position [281, 0]
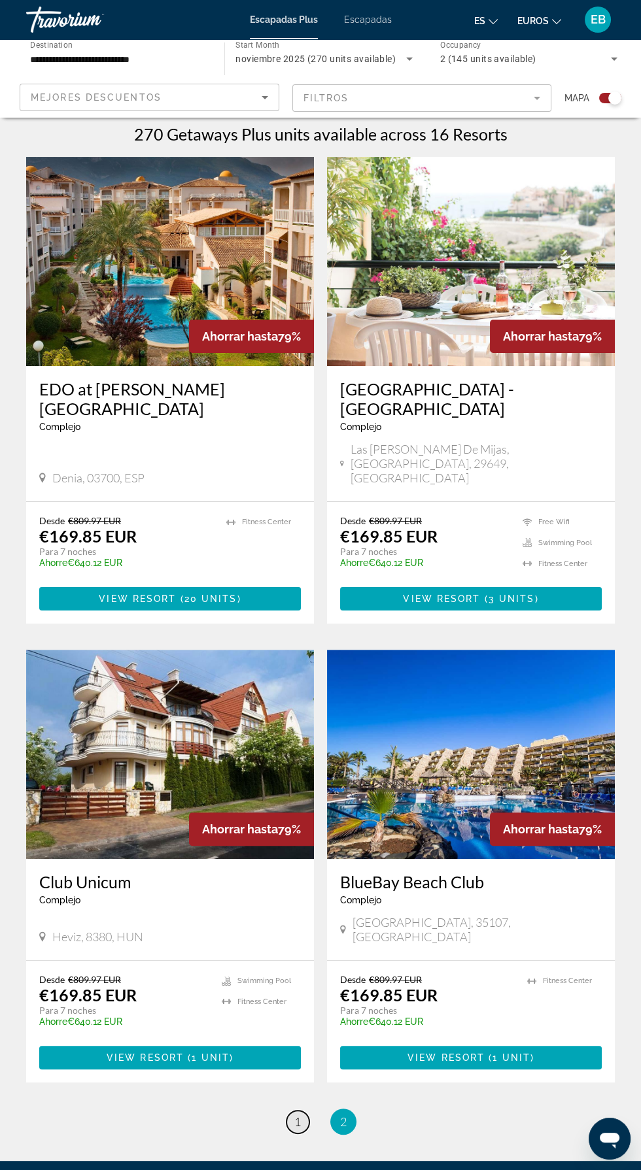
click at [297, 1115] on span "1" at bounding box center [297, 1122] width 7 height 14
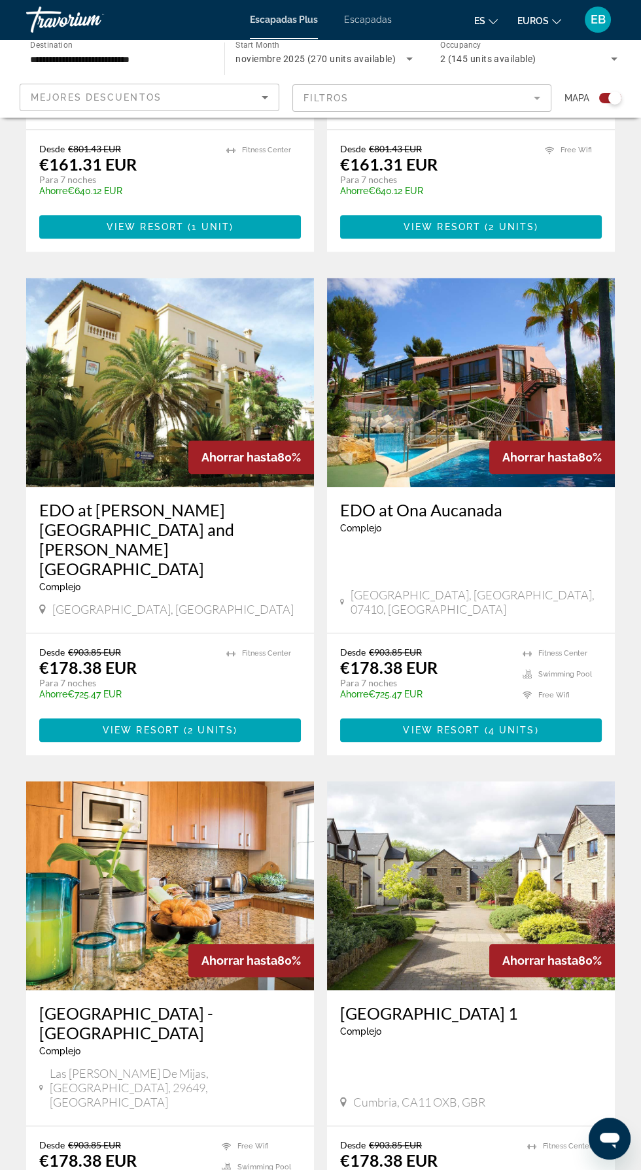
scroll to position [1595, 0]
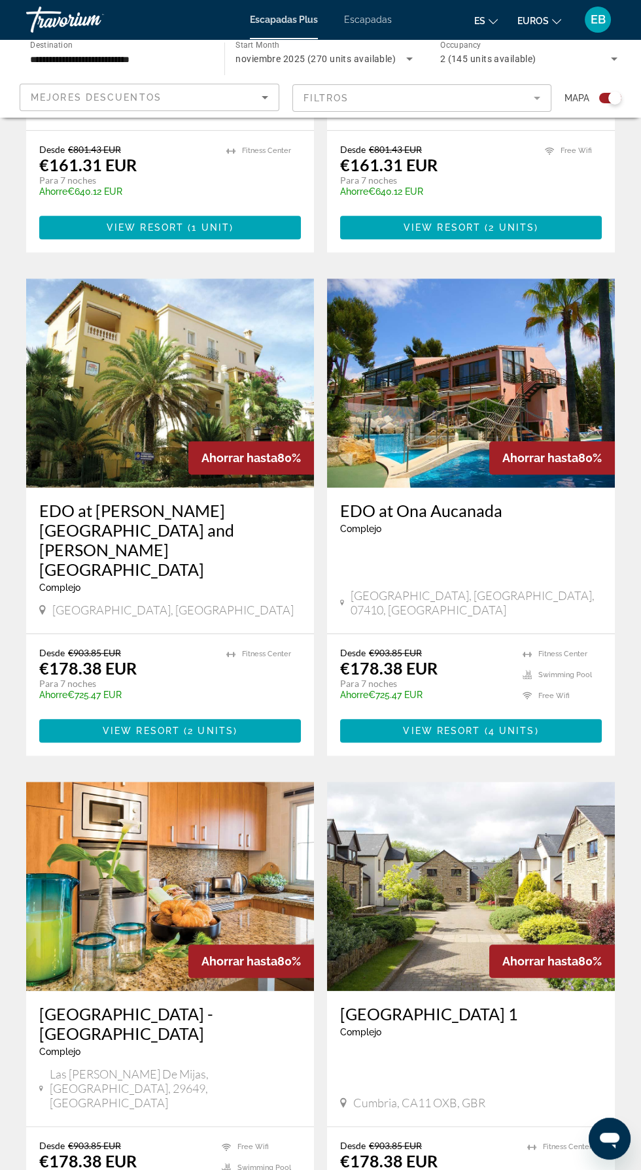
click at [533, 335] on img "Contenido principal" at bounding box center [471, 383] width 288 height 209
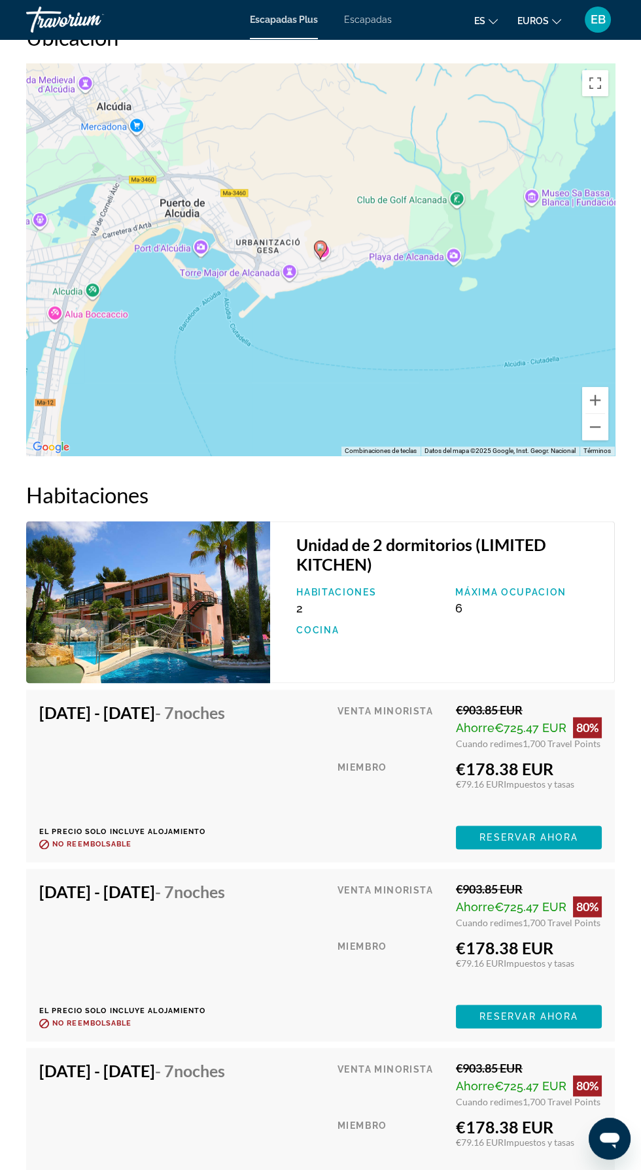
scroll to position [2290, 0]
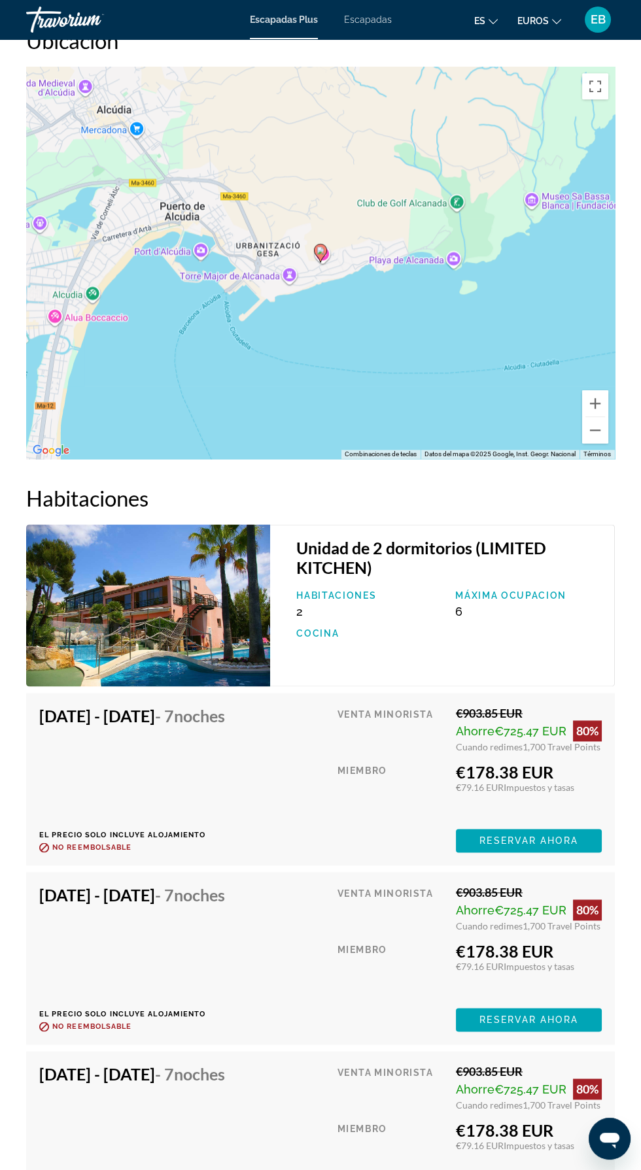
click at [389, 941] on div "Miembro" at bounding box center [391, 969] width 109 height 57
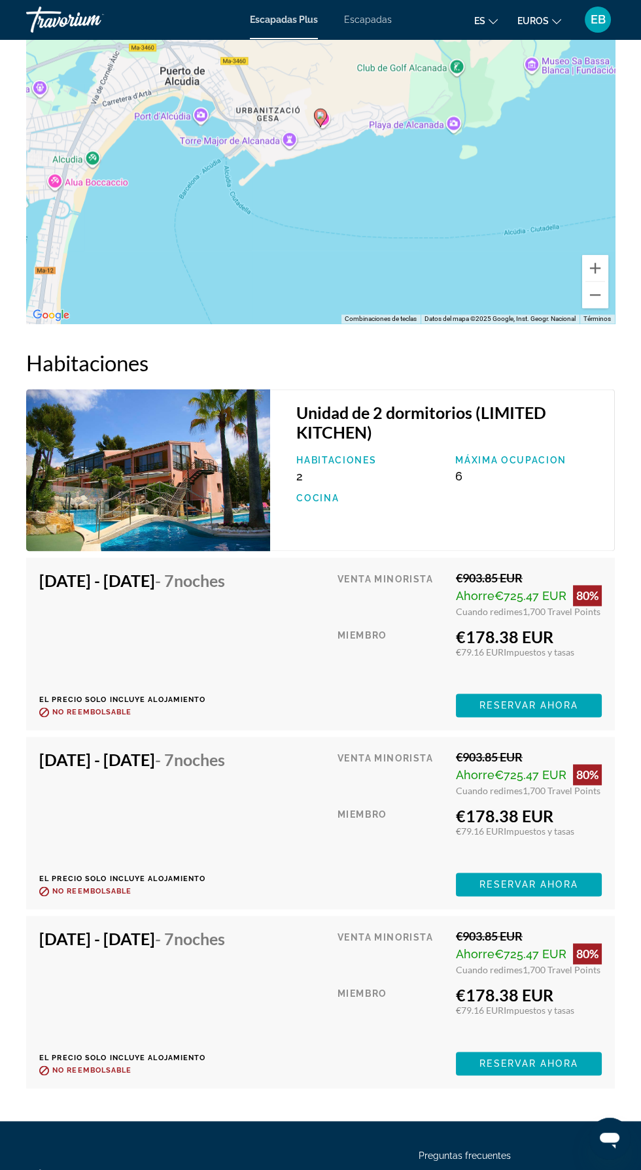
scroll to position [2441, 0]
